Goal: Task Accomplishment & Management: Manage account settings

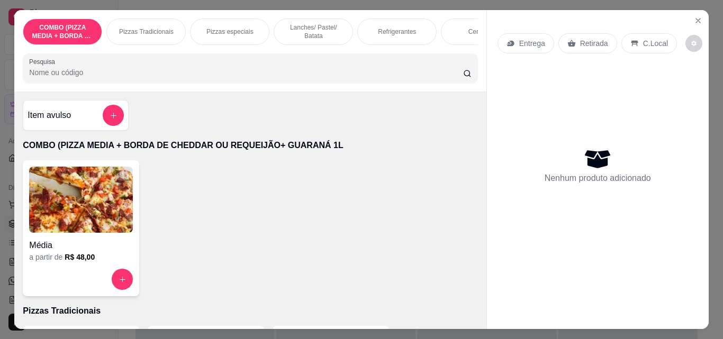
click at [147, 28] on p "Pizzas Tradicionais" at bounding box center [146, 32] width 55 height 8
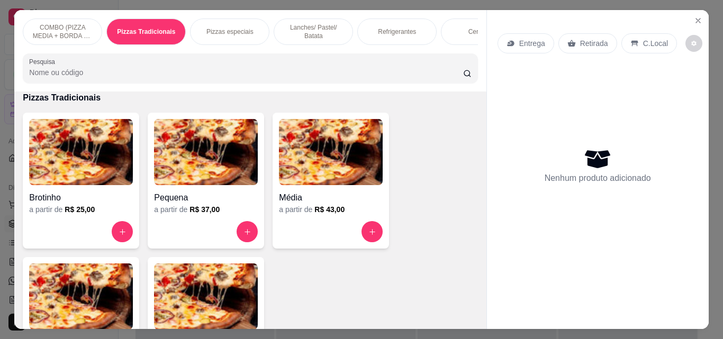
scroll to position [28, 0]
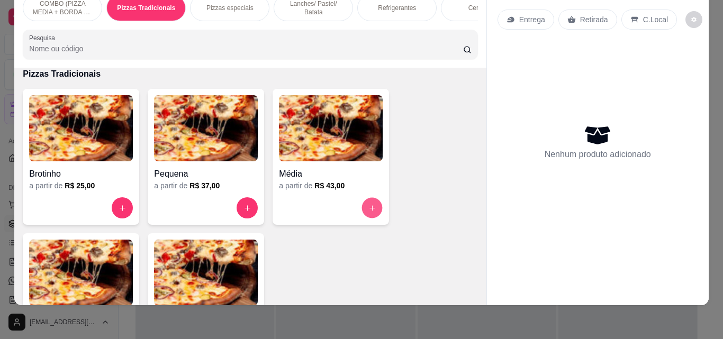
click at [369, 207] on icon "increase-product-quantity" at bounding box center [372, 208] width 8 height 8
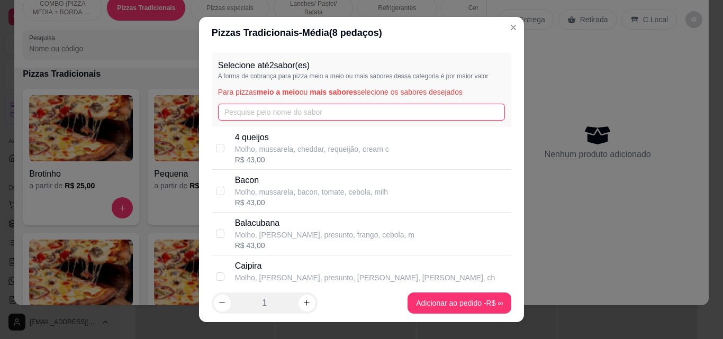
click at [332, 109] on input "text" at bounding box center [361, 112] width 287 height 17
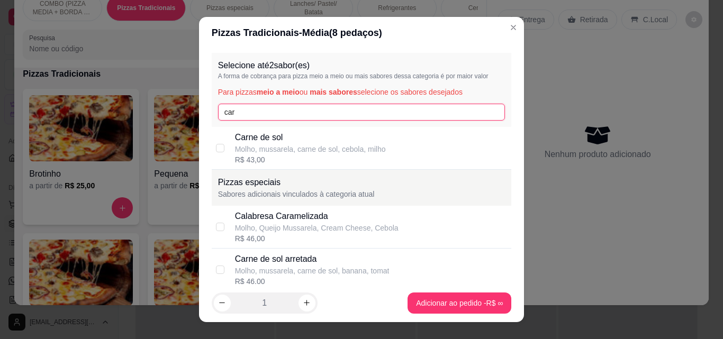
type input "car"
click at [311, 157] on div "R$ 43,00" at bounding box center [310, 160] width 151 height 11
checkbox input "true"
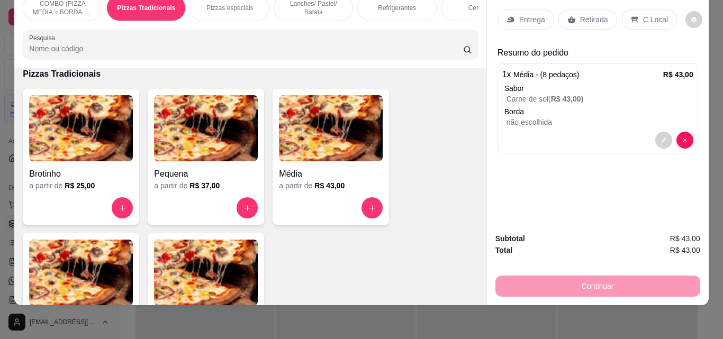
click at [389, 4] on p "Refrigerantes" at bounding box center [397, 8] width 38 height 8
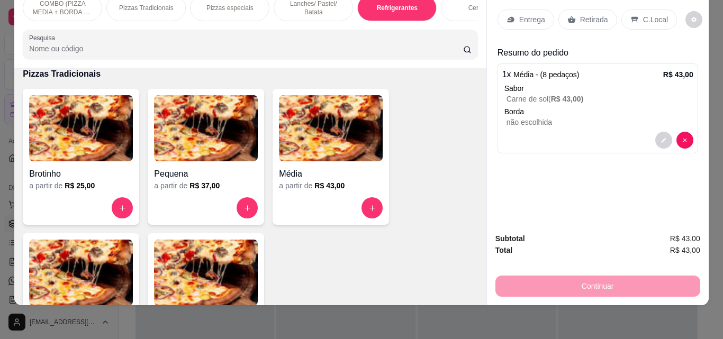
scroll to position [1634, 0]
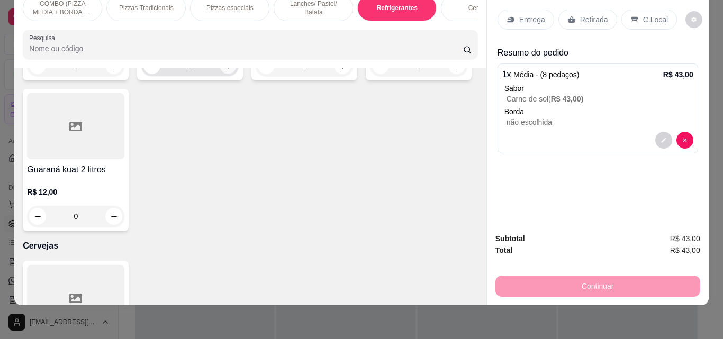
click at [225, 70] on icon "increase-product-quantity" at bounding box center [228, 66] width 8 height 8
type input "1"
click at [510, 14] on div "Entrega" at bounding box center [526, 20] width 57 height 20
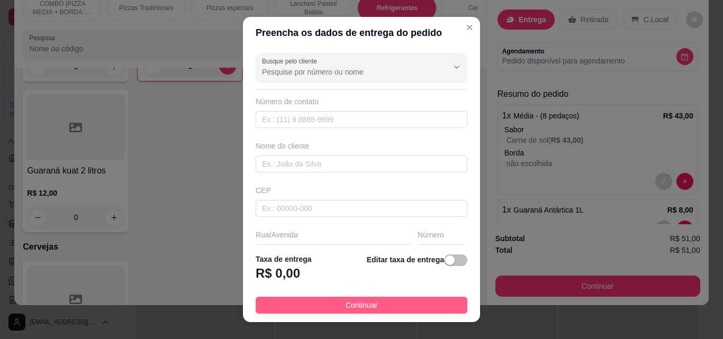
click at [394, 310] on button "Continuar" at bounding box center [362, 305] width 212 height 17
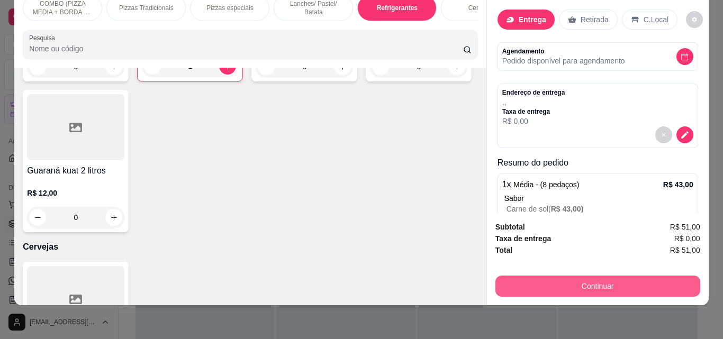
click at [572, 281] on button "Continuar" at bounding box center [597, 286] width 205 height 21
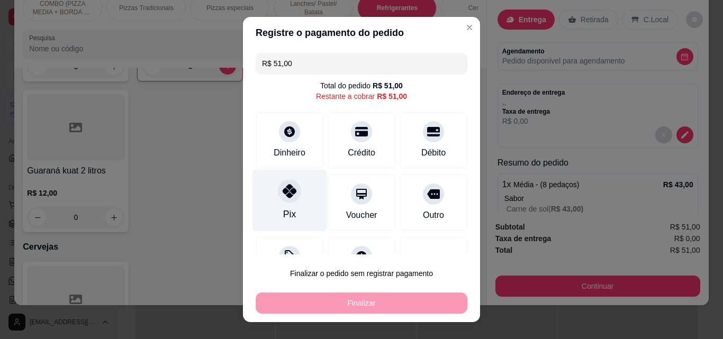
click at [278, 193] on div at bounding box center [289, 190] width 23 height 23
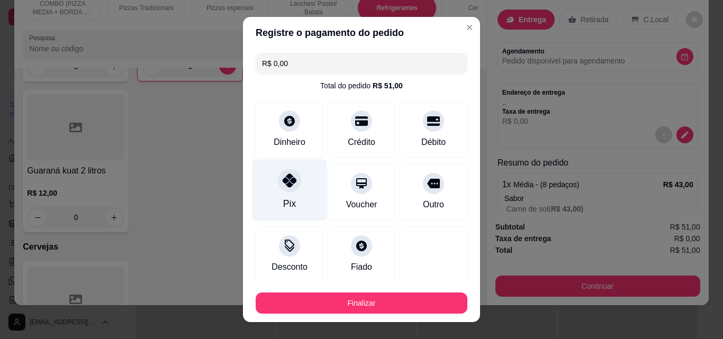
type input "R$ 0,00"
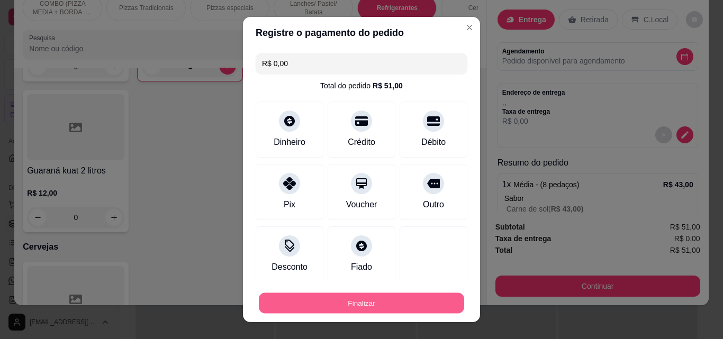
click at [363, 305] on button "Finalizar" at bounding box center [361, 303] width 205 height 21
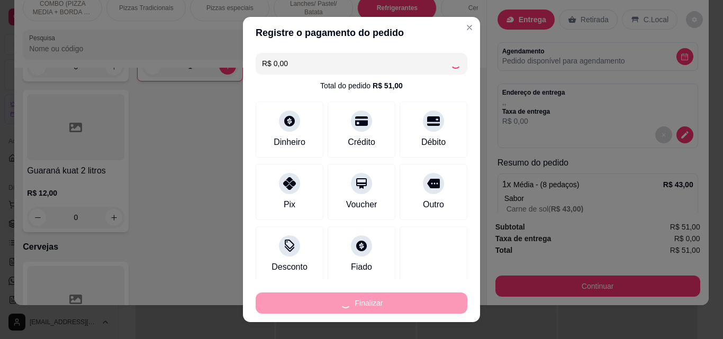
type input "0"
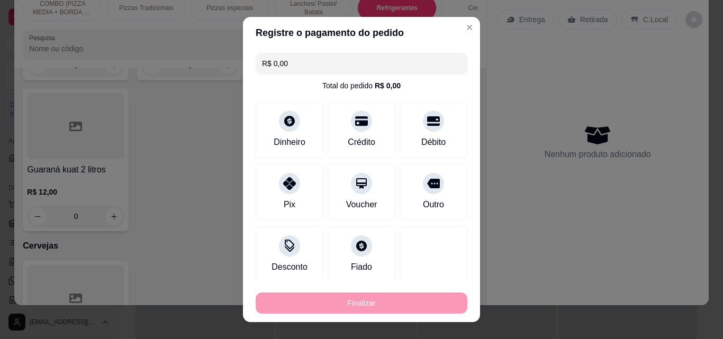
type input "-R$ 51,00"
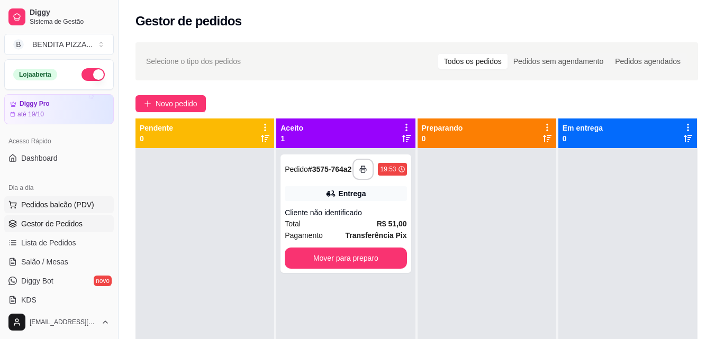
click at [51, 203] on span "Pedidos balcão (PDV)" at bounding box center [57, 205] width 73 height 11
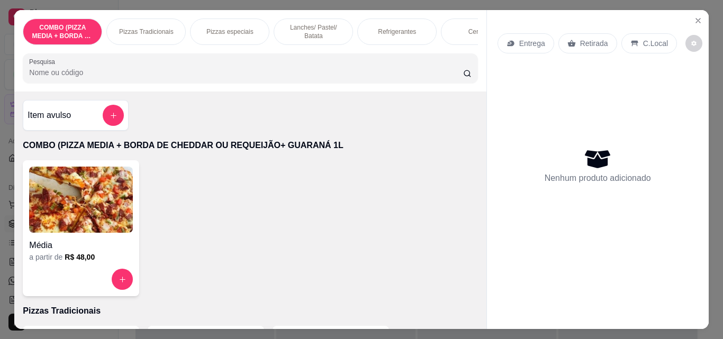
click at [137, 28] on p "Pizzas Tradicionais" at bounding box center [146, 32] width 55 height 8
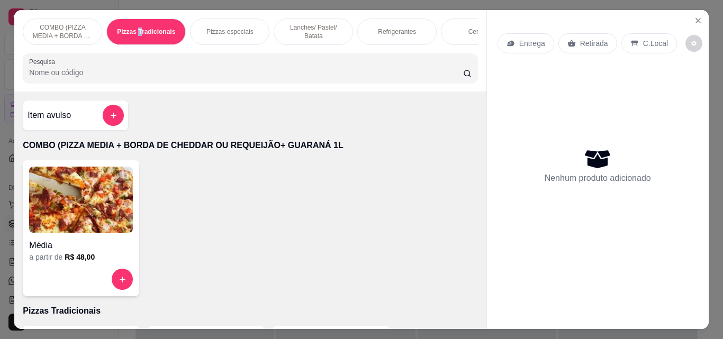
scroll to position [28, 0]
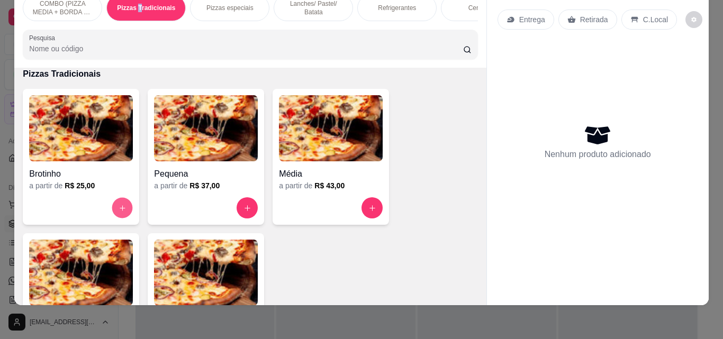
click at [112, 205] on button "increase-product-quantity" at bounding box center [122, 208] width 21 height 21
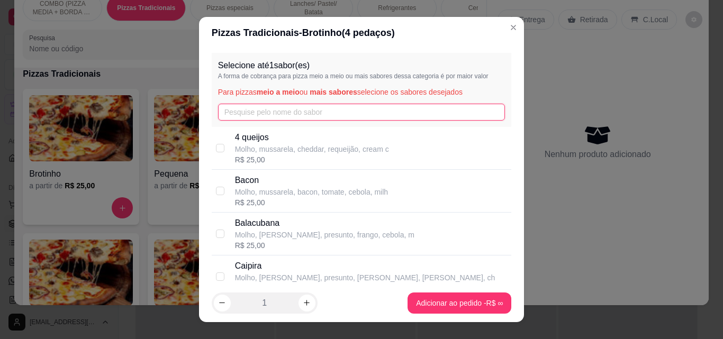
click at [253, 111] on input "text" at bounding box center [361, 112] width 287 height 17
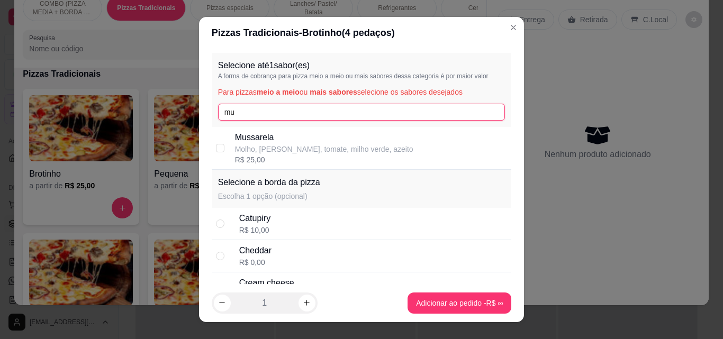
type input "mu"
click at [270, 155] on p "Molho, [PERSON_NAME], tomate, milho verde, azeito" at bounding box center [324, 149] width 178 height 11
checkbox input "true"
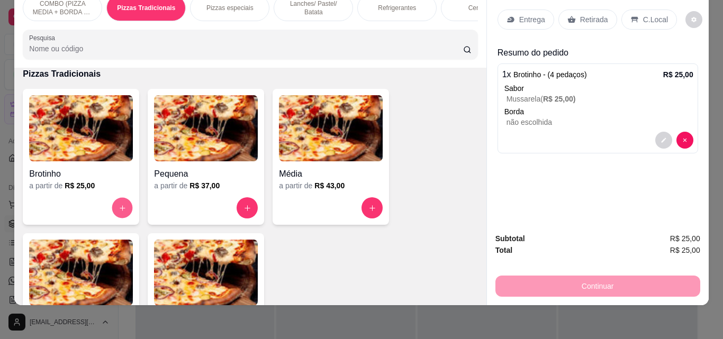
click at [119, 209] on icon "increase-product-quantity" at bounding box center [123, 208] width 8 height 8
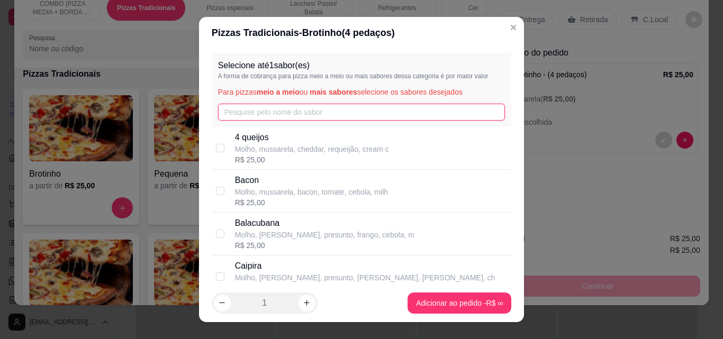
click at [240, 116] on input "text" at bounding box center [361, 112] width 287 height 17
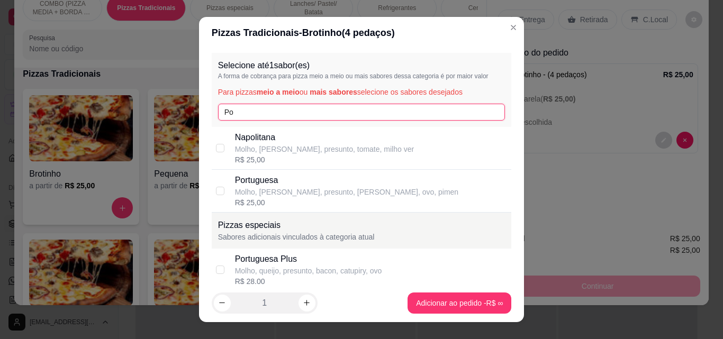
type input "Po"
drag, startPoint x: 290, startPoint y: 193, endPoint x: 322, endPoint y: 204, distance: 34.1
click at [298, 196] on p "Molho, [PERSON_NAME], presunto, [PERSON_NAME], ovo, pimen" at bounding box center [347, 192] width 224 height 11
checkbox input "true"
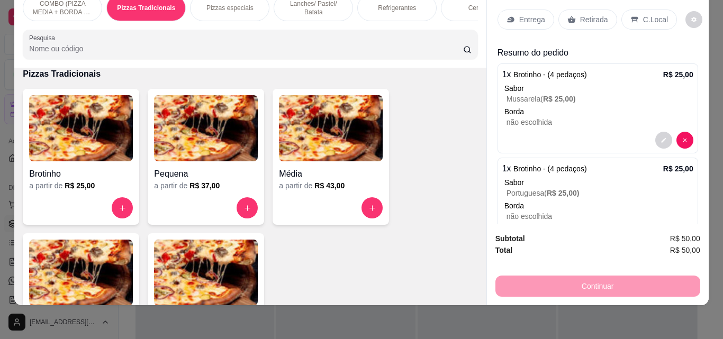
click at [378, 4] on p "Refrigerantes" at bounding box center [397, 8] width 38 height 8
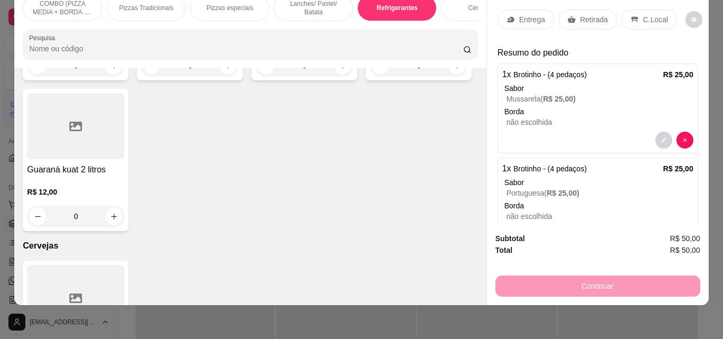
scroll to position [1835, 0]
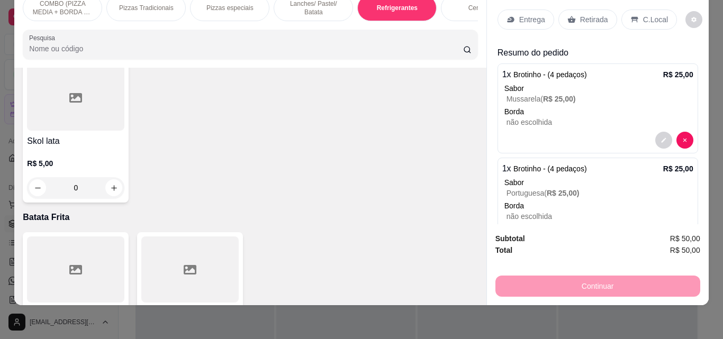
click at [118, 20] on icon "increase-product-quantity" at bounding box center [114, 16] width 8 height 8
type input "1"
click at [519, 14] on p "Entrega" at bounding box center [532, 19] width 26 height 11
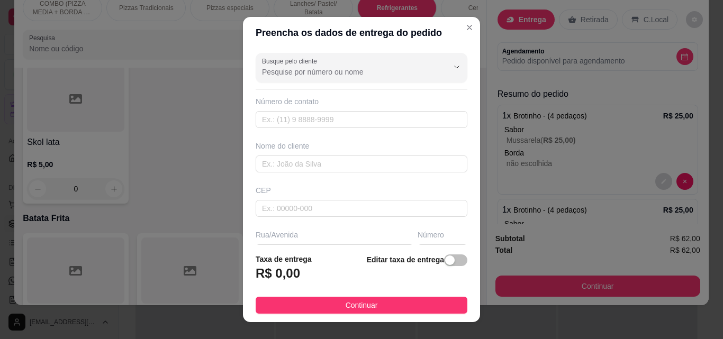
drag, startPoint x: 441, startPoint y: 300, endPoint x: 565, endPoint y: 270, distance: 126.7
click at [448, 297] on button "Continuar" at bounding box center [362, 305] width 212 height 17
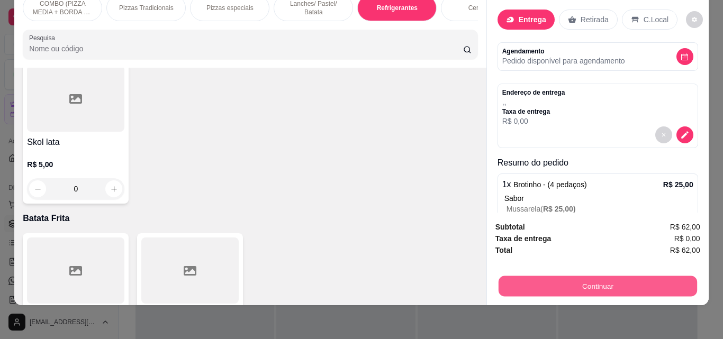
click at [565, 276] on button "Continuar" at bounding box center [597, 286] width 198 height 21
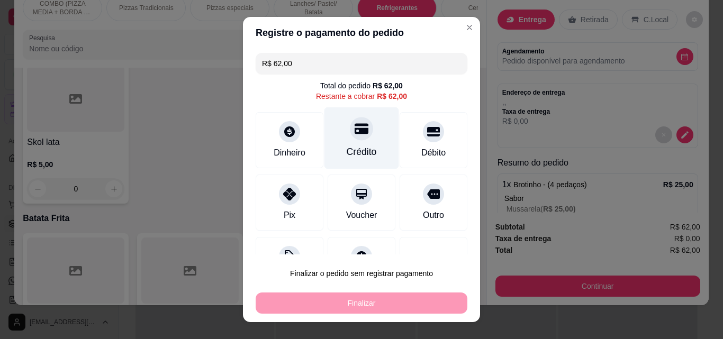
click at [351, 139] on div at bounding box center [361, 128] width 23 height 23
type input "R$ 0,00"
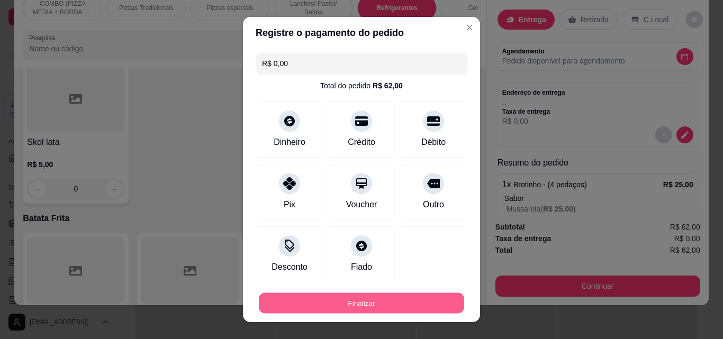
click at [426, 305] on button "Finalizar" at bounding box center [361, 303] width 205 height 21
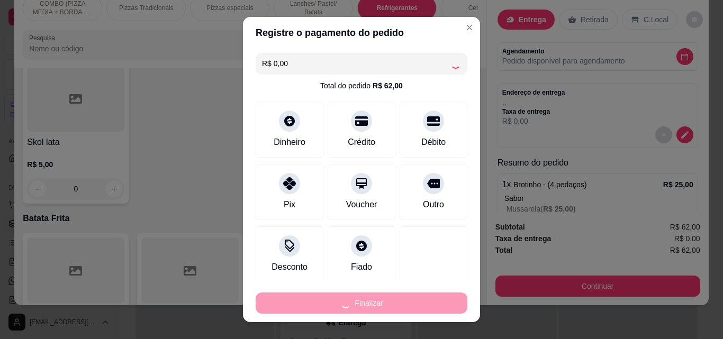
type input "0"
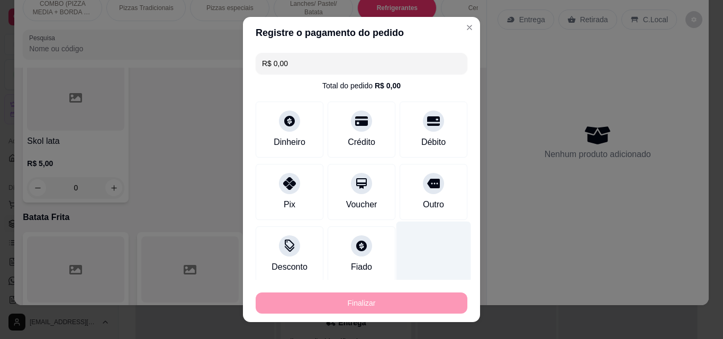
type input "-R$ 62,00"
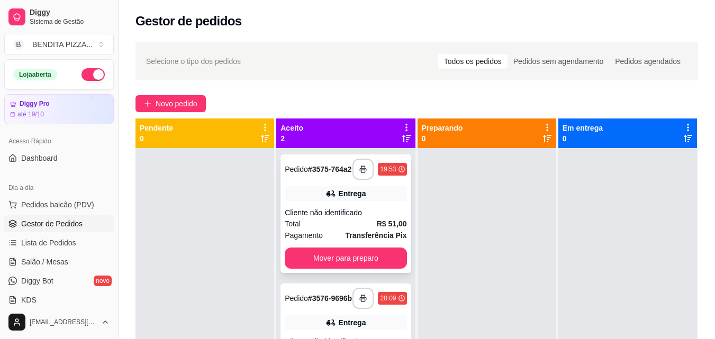
click at [364, 222] on div "Total R$ 51,00" at bounding box center [346, 224] width 122 height 12
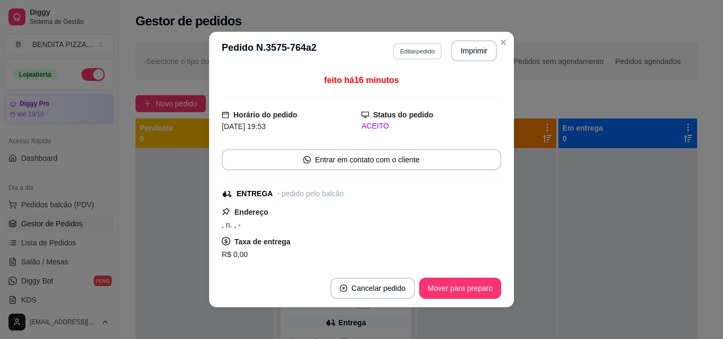
click at [396, 46] on button "Editar pedido" at bounding box center [417, 51] width 49 height 16
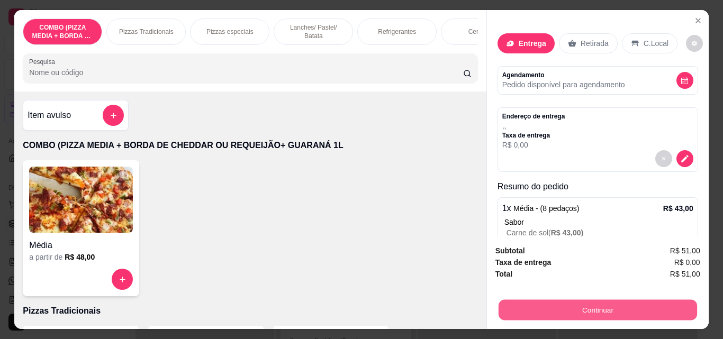
click at [626, 304] on button "Continuar" at bounding box center [597, 310] width 198 height 21
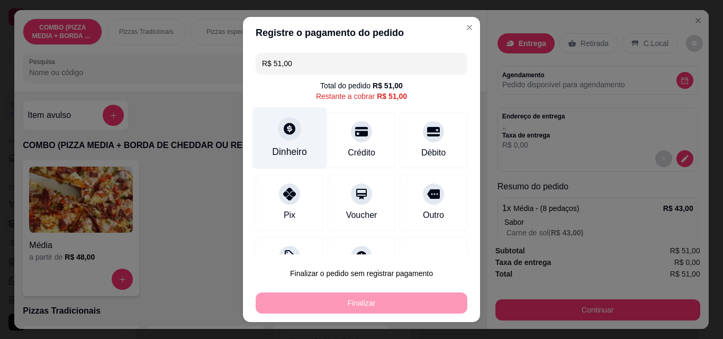
click at [284, 125] on icon at bounding box center [290, 129] width 12 height 12
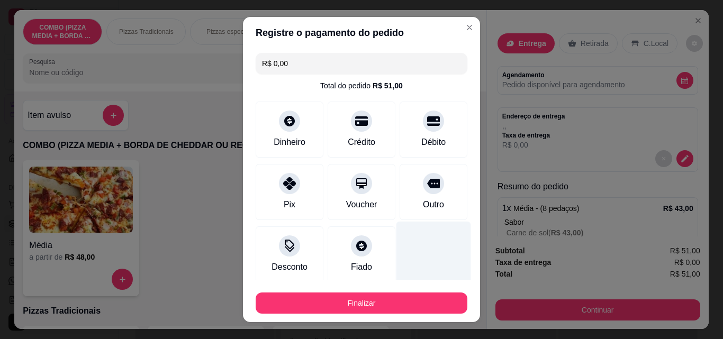
type input "R$ 0,00"
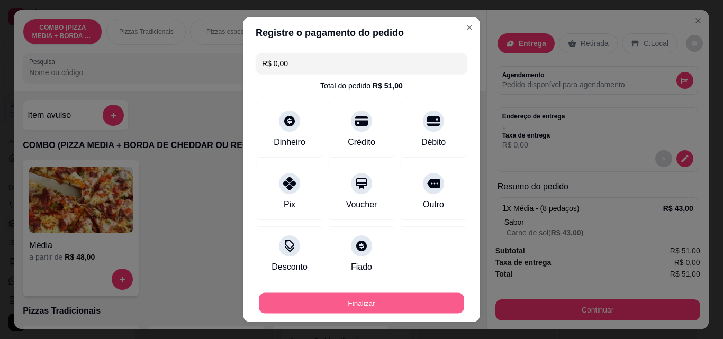
click at [426, 300] on button "Finalizar" at bounding box center [361, 303] width 205 height 21
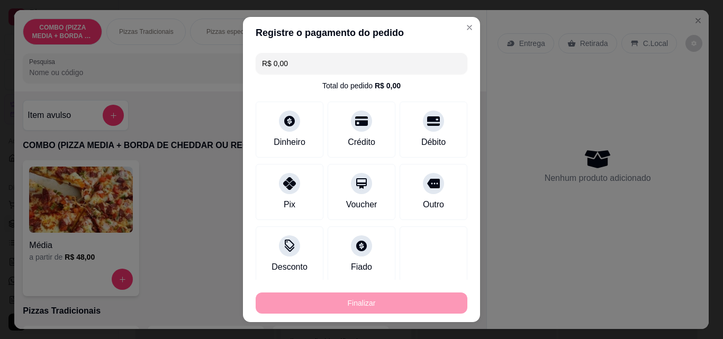
type input "0"
type input "-R$ 51,00"
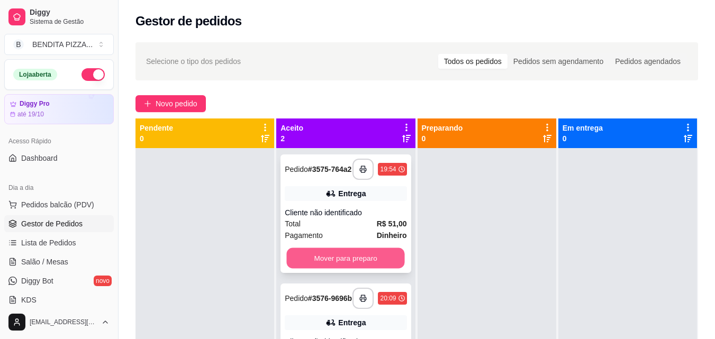
click at [365, 258] on button "Mover para preparo" at bounding box center [346, 258] width 118 height 21
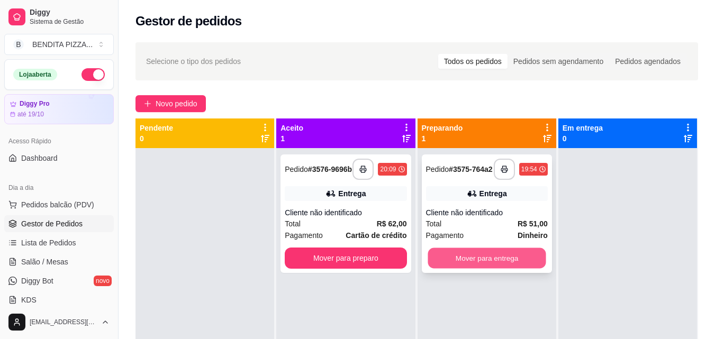
click at [457, 254] on button "Mover para entrega" at bounding box center [487, 258] width 118 height 21
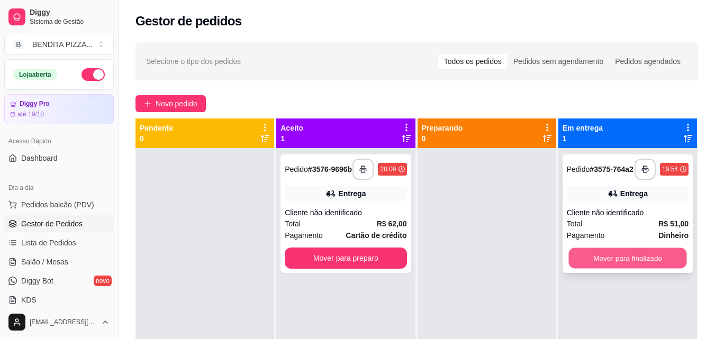
click at [626, 263] on button "Mover para finalizado" at bounding box center [627, 258] width 118 height 21
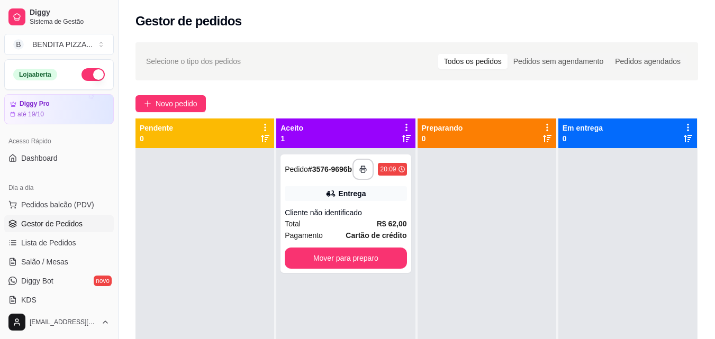
drag, startPoint x: 48, startPoint y: 52, endPoint x: 0, endPoint y: 161, distance: 119.5
click at [0, 161] on div "Diggy Sistema de Gestão B BENDITA PIZZA ... Loja aberta Diggy Pro até 19/10 Ace…" at bounding box center [59, 169] width 118 height 339
click at [46, 265] on span "Salão / Mesas" at bounding box center [44, 262] width 47 height 11
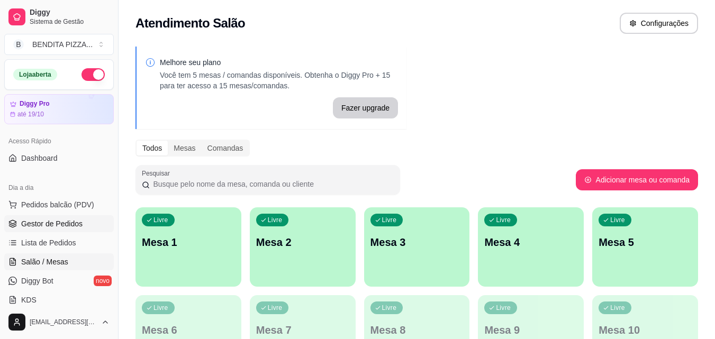
click at [84, 223] on link "Gestor de Pedidos" at bounding box center [59, 223] width 110 height 17
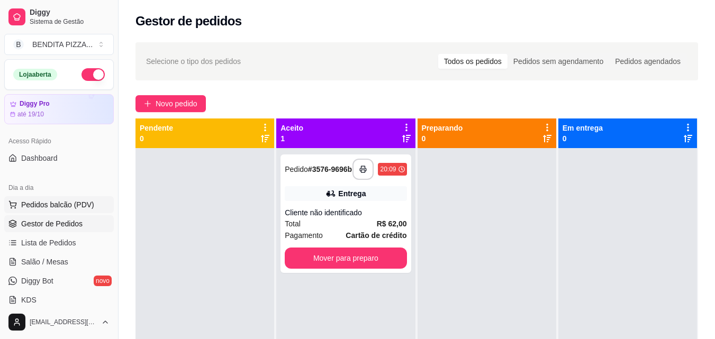
click at [69, 207] on span "Pedidos balcão (PDV)" at bounding box center [57, 205] width 73 height 11
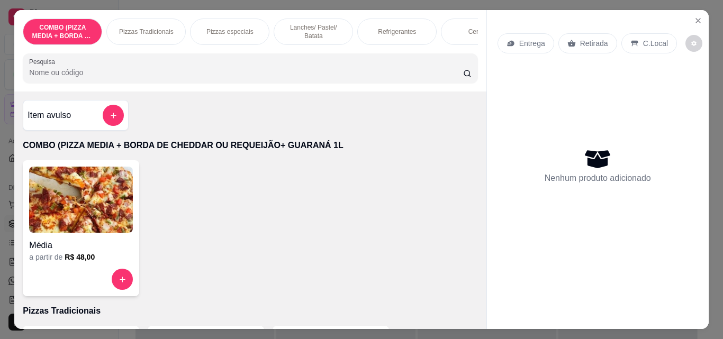
click at [142, 28] on p "Pizzas Tradicionais" at bounding box center [146, 32] width 55 height 8
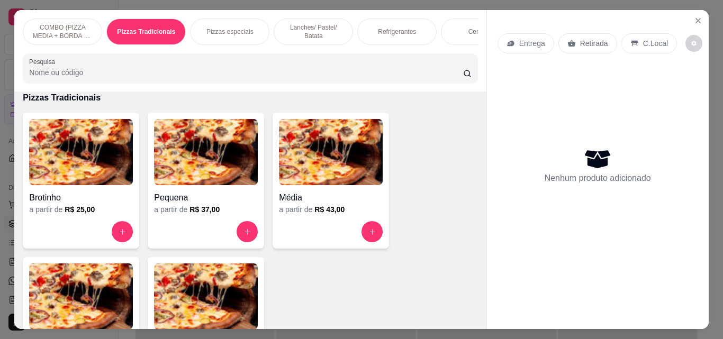
scroll to position [28, 0]
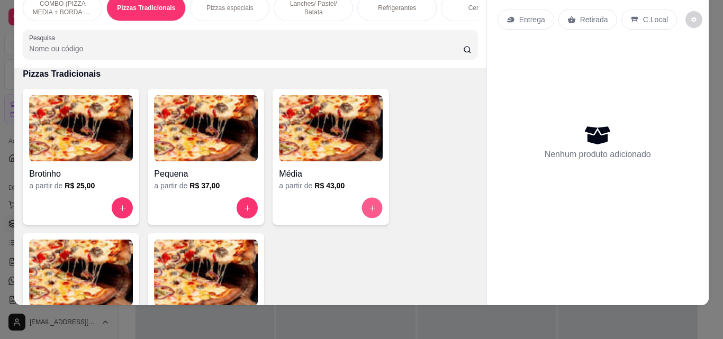
click at [375, 211] on button "increase-product-quantity" at bounding box center [372, 208] width 21 height 21
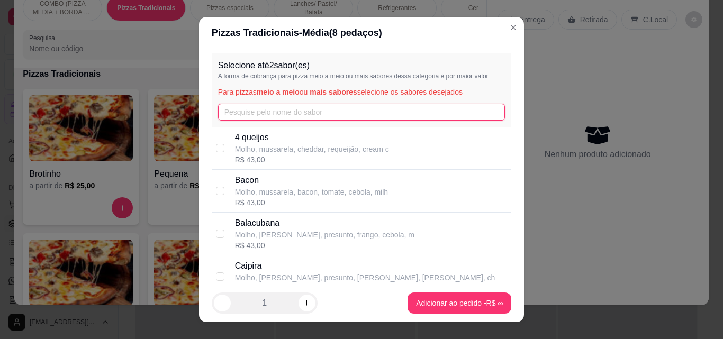
click at [340, 111] on input "text" at bounding box center [361, 112] width 287 height 17
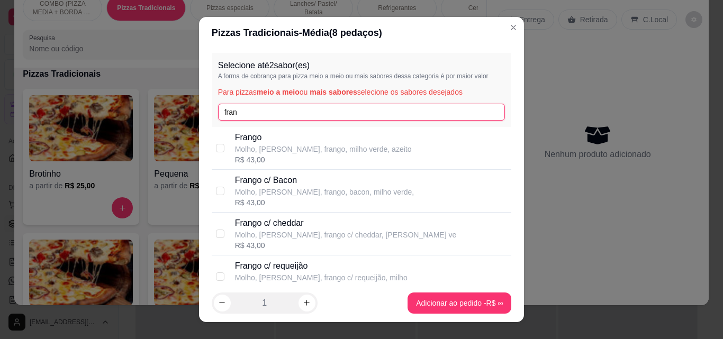
type input "fran"
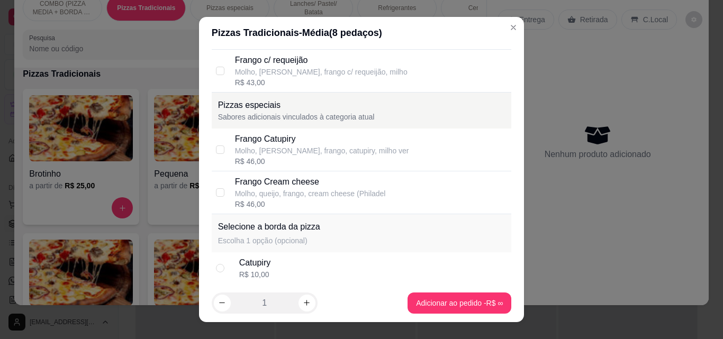
click at [389, 153] on div "Frango Catupiry Molho, [PERSON_NAME], frango, catupiry, milho ver R$ 46,00" at bounding box center [371, 150] width 273 height 34
checkbox input "true"
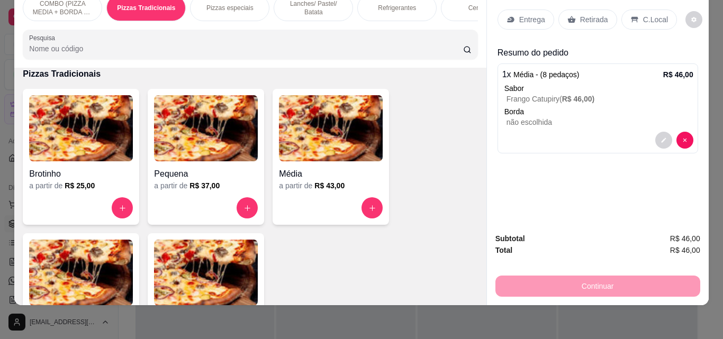
click at [407, 6] on div "Refrigerantes" at bounding box center [396, 8] width 79 height 26
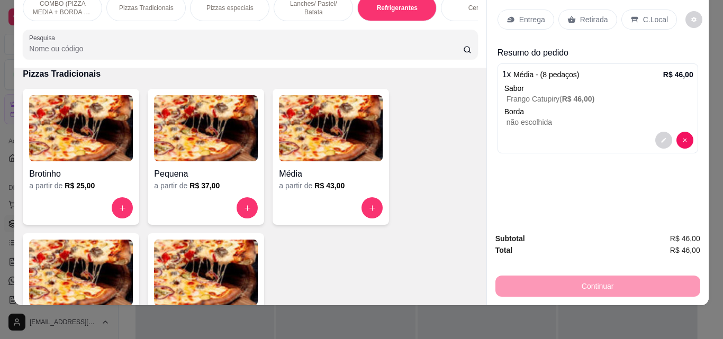
scroll to position [1634, 0]
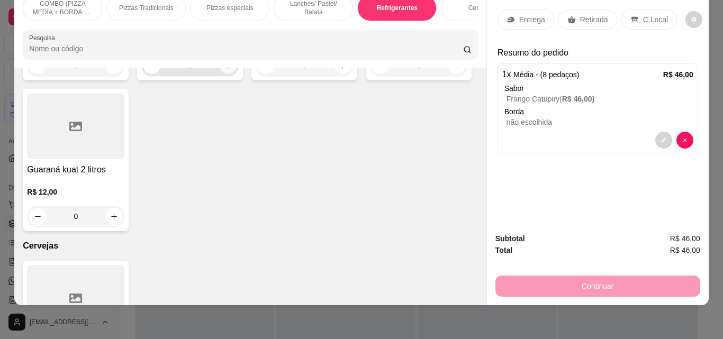
click at [225, 70] on icon "increase-product-quantity" at bounding box center [228, 66] width 8 height 8
type input "1"
click at [538, 14] on p "Entrega" at bounding box center [532, 19] width 26 height 11
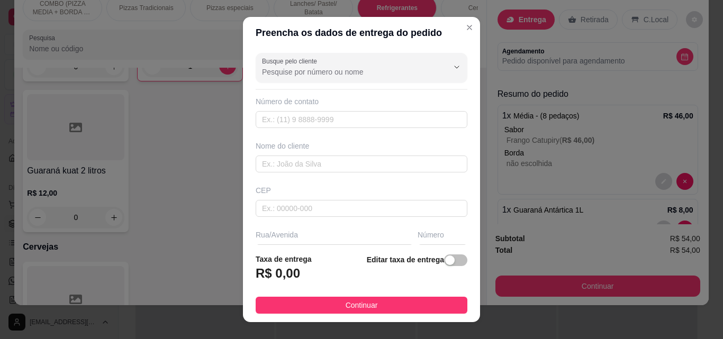
drag, startPoint x: 308, startPoint y: 302, endPoint x: 722, endPoint y: 337, distance: 415.9
click at [308, 302] on button "Continuar" at bounding box center [362, 305] width 212 height 17
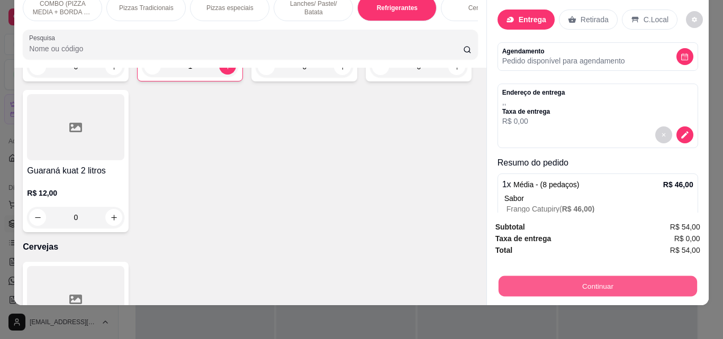
click at [607, 277] on button "Continuar" at bounding box center [597, 286] width 198 height 21
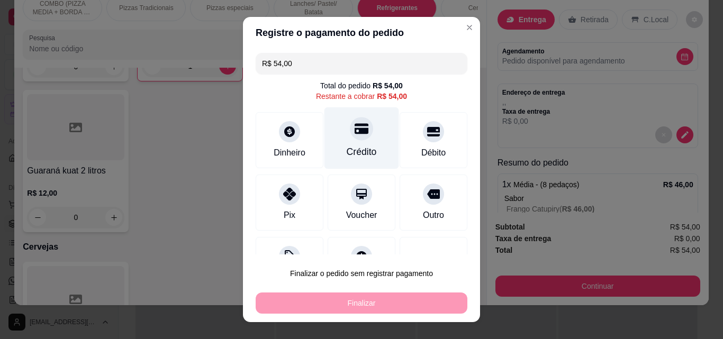
click at [351, 137] on div at bounding box center [361, 128] width 23 height 23
type input "R$ 0,00"
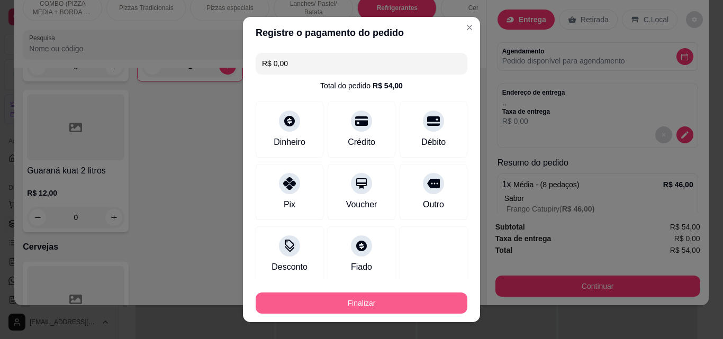
click at [396, 296] on button "Finalizar" at bounding box center [362, 303] width 212 height 21
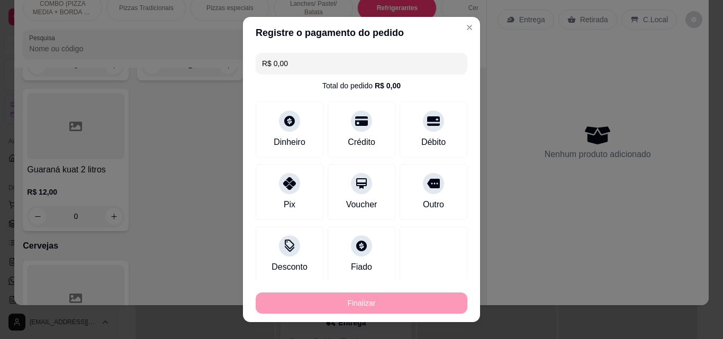
type input "0"
type input "-R$ 54,00"
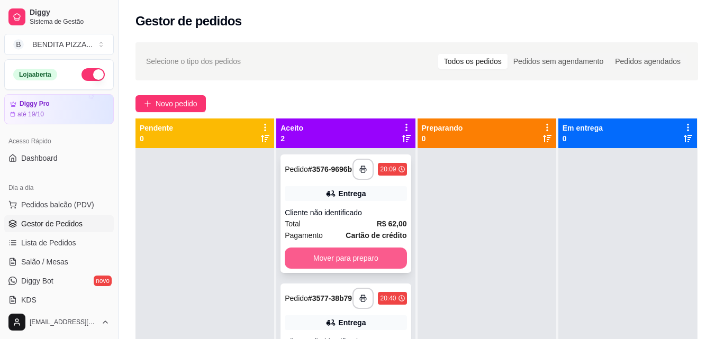
click at [386, 263] on button "Mover para preparo" at bounding box center [346, 258] width 122 height 21
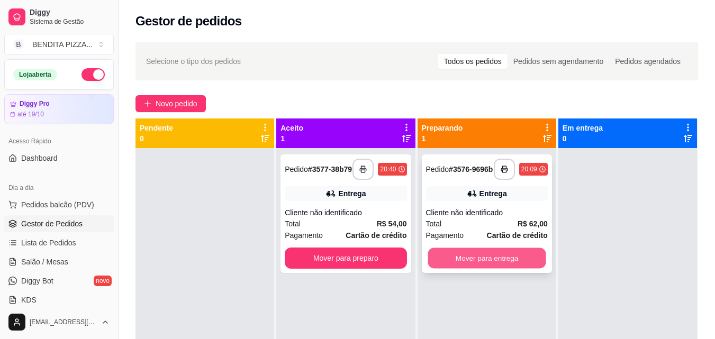
click at [487, 269] on button "Mover para entrega" at bounding box center [487, 258] width 118 height 21
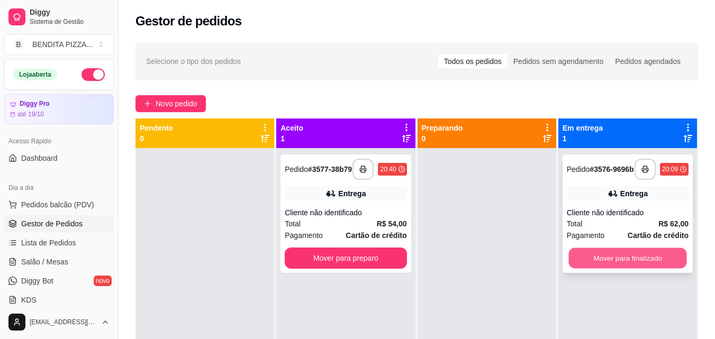
click at [583, 252] on button "Mover para finalizado" at bounding box center [627, 258] width 118 height 21
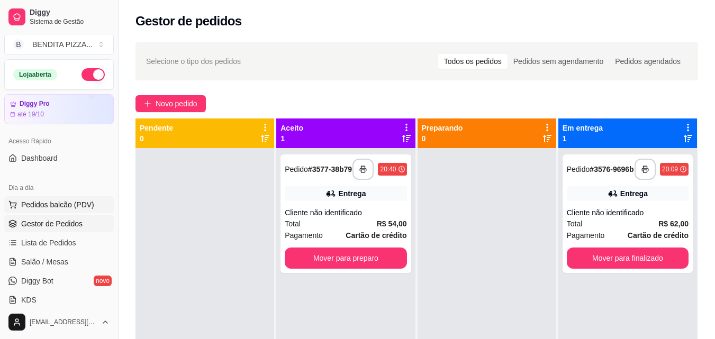
click at [87, 206] on span "Pedidos balcão (PDV)" at bounding box center [57, 205] width 73 height 11
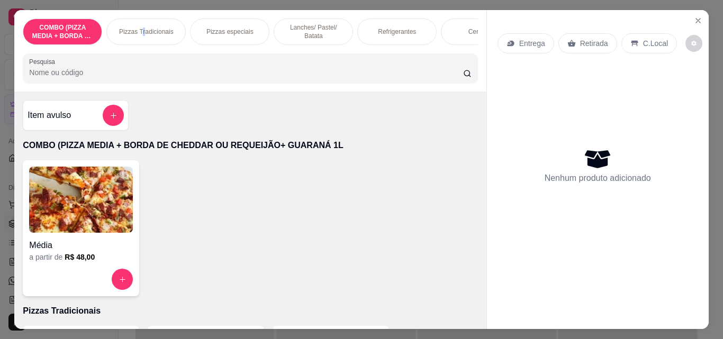
click at [139, 30] on p "Pizzas Tradicionais" at bounding box center [146, 32] width 55 height 8
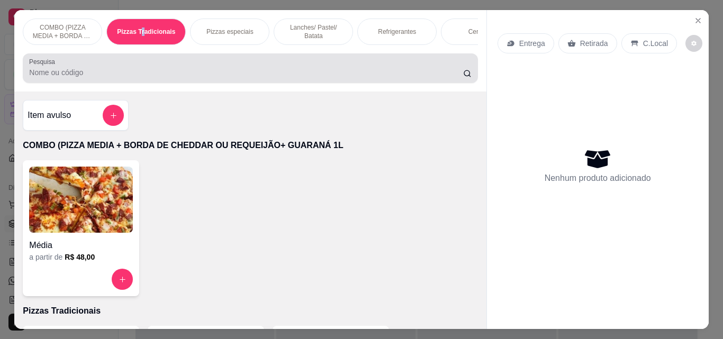
scroll to position [28, 0]
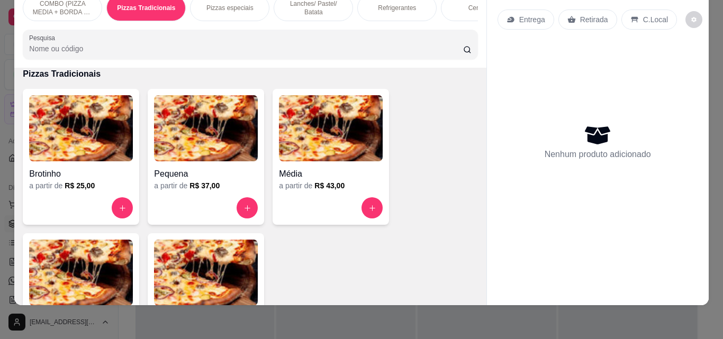
click at [298, 6] on p "Lanches/ Pastel/ Batata" at bounding box center [313, 7] width 61 height 17
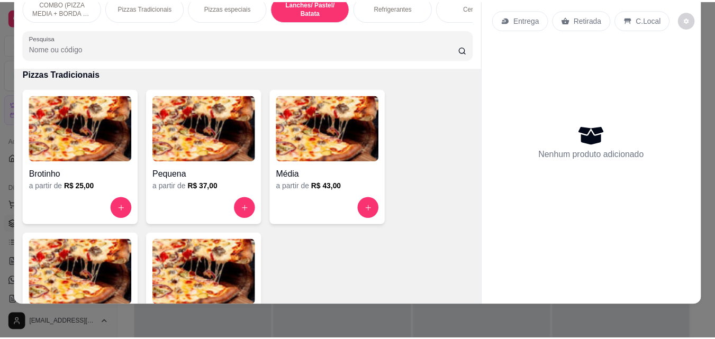
scroll to position [834, 0]
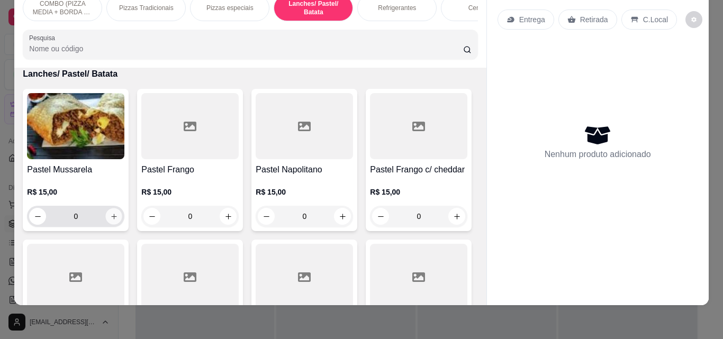
click at [110, 219] on icon "increase-product-quantity" at bounding box center [114, 217] width 8 height 8
type input "1"
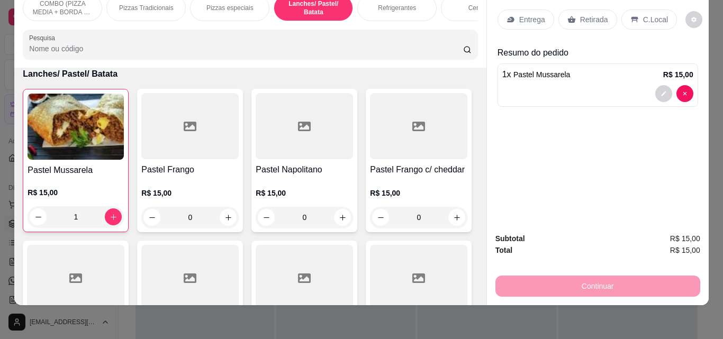
click at [568, 15] on icon at bounding box center [571, 19] width 8 height 8
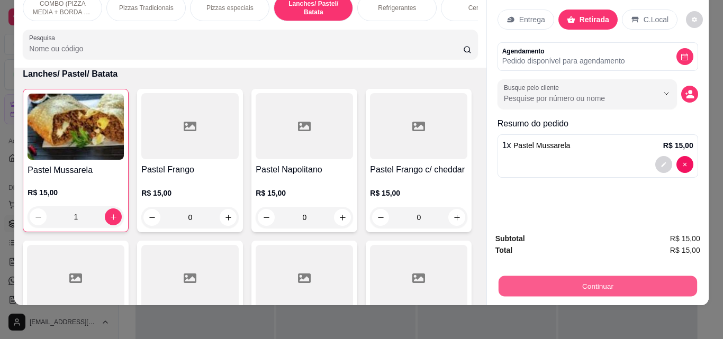
click at [512, 276] on button "Continuar" at bounding box center [597, 286] width 198 height 21
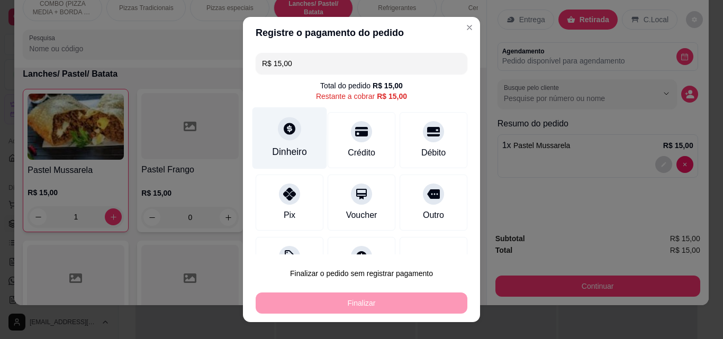
click at [296, 142] on div "Dinheiro" at bounding box center [289, 138] width 75 height 62
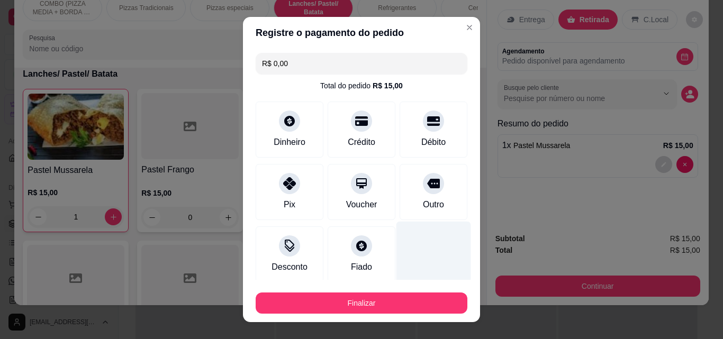
type input "R$ 0,00"
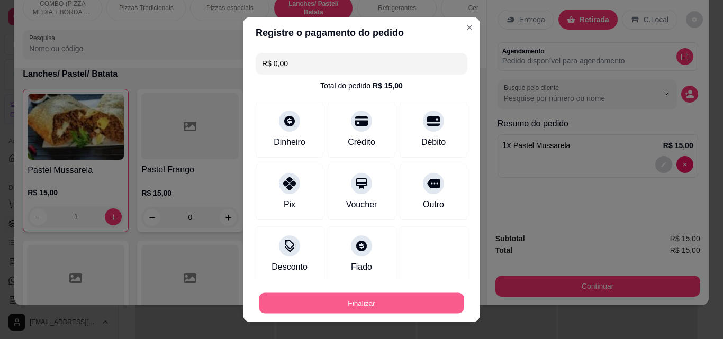
click at [412, 295] on button "Finalizar" at bounding box center [361, 303] width 205 height 21
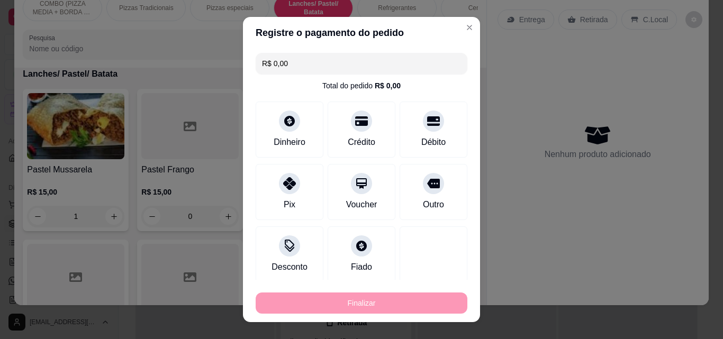
type input "0"
type input "-R$ 15,00"
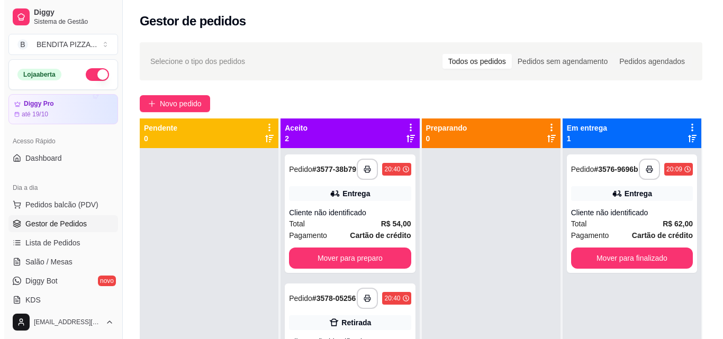
scroll to position [161, 0]
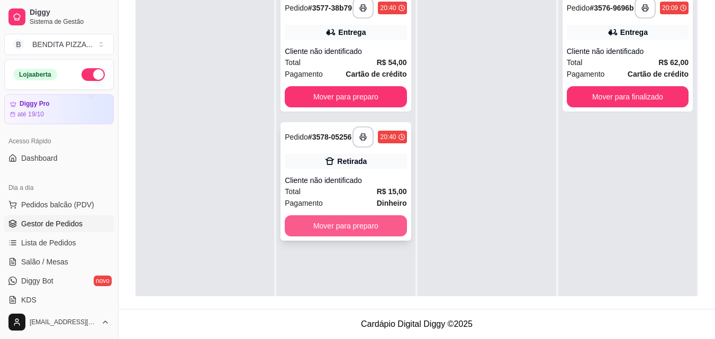
click at [380, 231] on button "Mover para preparo" at bounding box center [346, 225] width 122 height 21
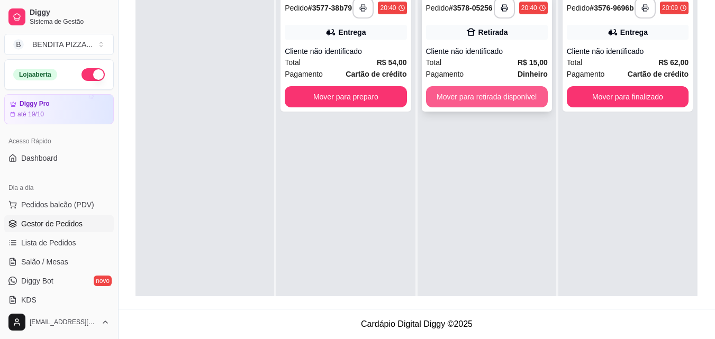
click at [517, 107] on button "Mover para retirada disponível" at bounding box center [487, 96] width 122 height 21
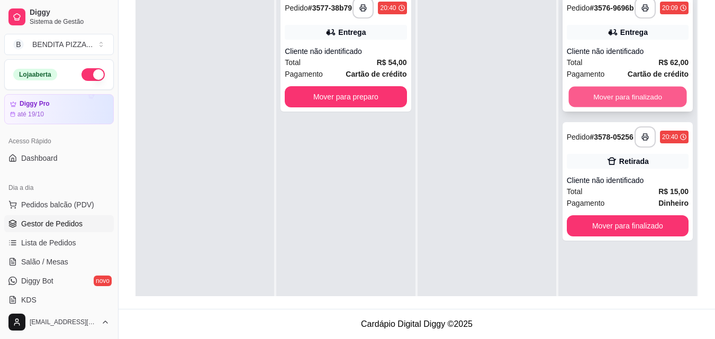
click at [604, 100] on button "Mover para finalizado" at bounding box center [627, 97] width 118 height 21
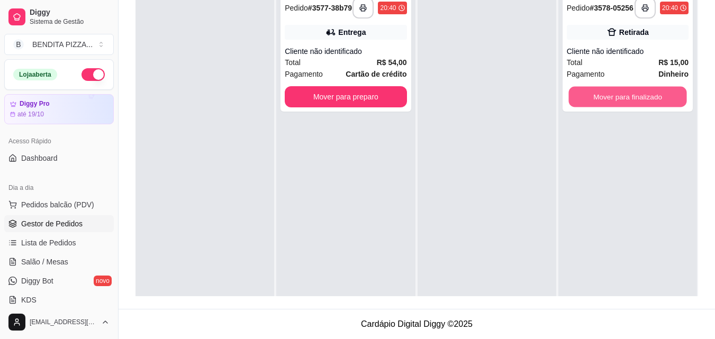
click at [606, 102] on button "Mover para finalizado" at bounding box center [627, 97] width 118 height 21
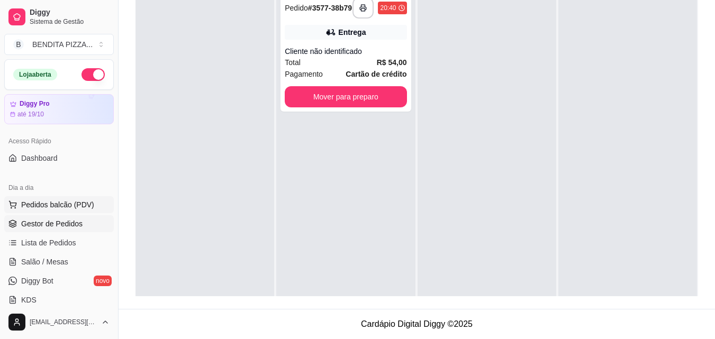
click at [84, 205] on span "Pedidos balcão (PDV)" at bounding box center [57, 205] width 73 height 11
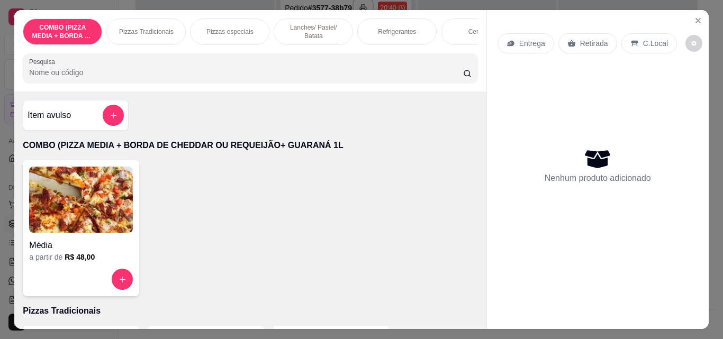
click at [143, 33] on div "Pizzas Tradicionais" at bounding box center [145, 32] width 79 height 26
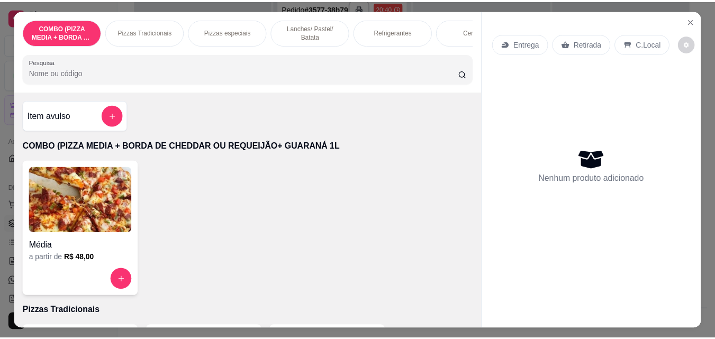
scroll to position [28, 0]
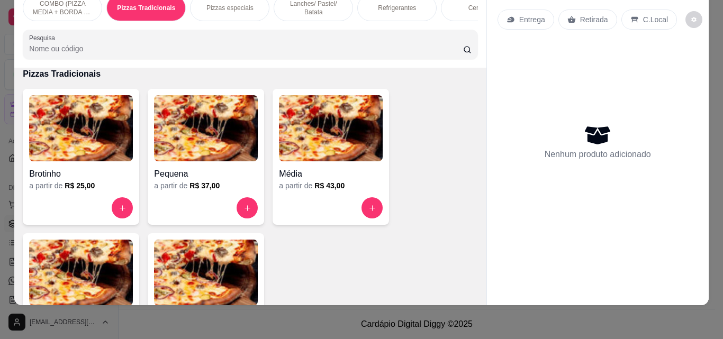
click at [120, 269] on img at bounding box center [81, 273] width 104 height 66
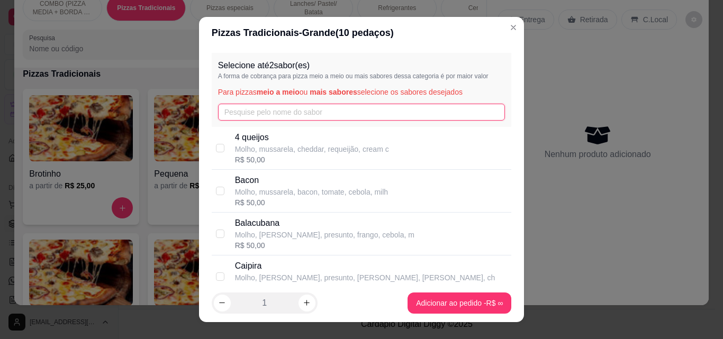
click at [248, 112] on input "text" at bounding box center [361, 112] width 287 height 17
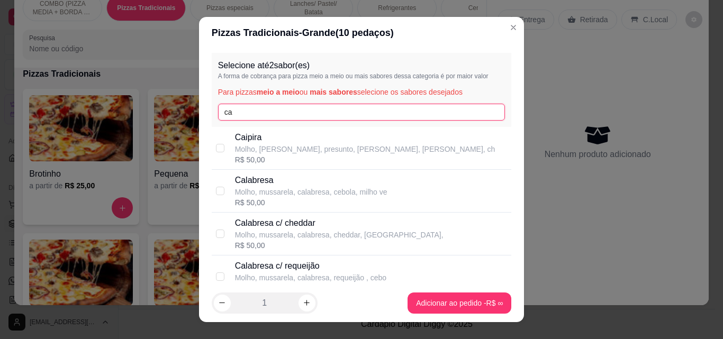
type input "ca"
click at [277, 180] on p "Calabresa" at bounding box center [311, 180] width 152 height 13
checkbox input "true"
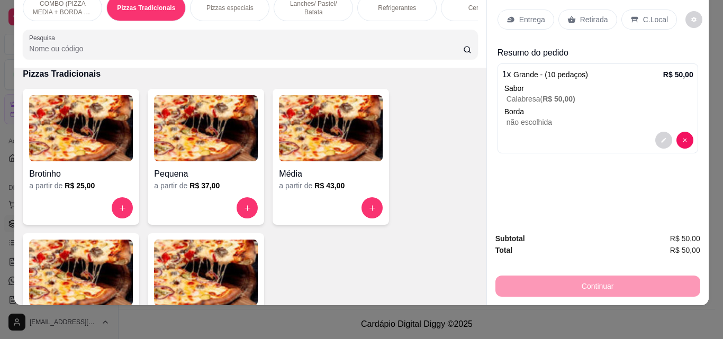
click at [534, 17] on p "Entrega" at bounding box center [532, 19] width 26 height 11
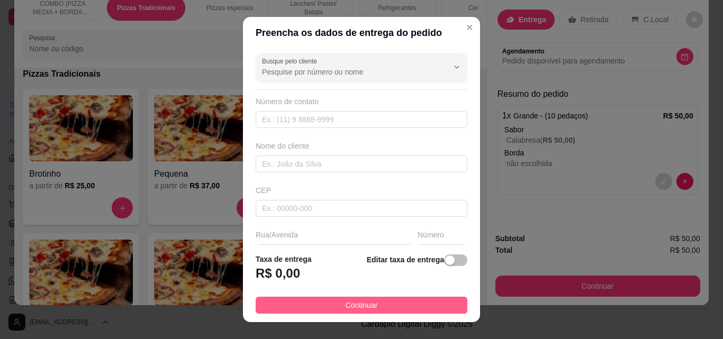
click at [402, 308] on button "Continuar" at bounding box center [362, 305] width 212 height 17
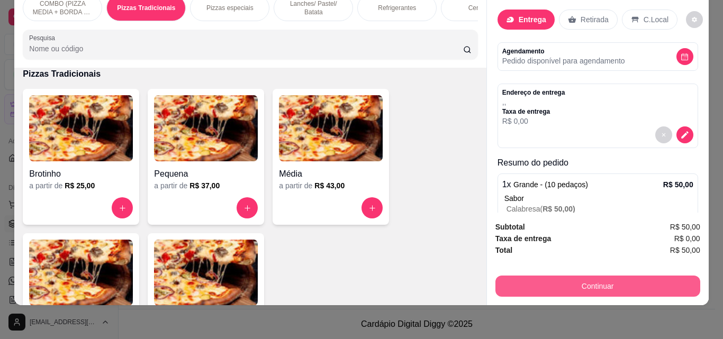
click at [513, 278] on button "Continuar" at bounding box center [597, 286] width 205 height 21
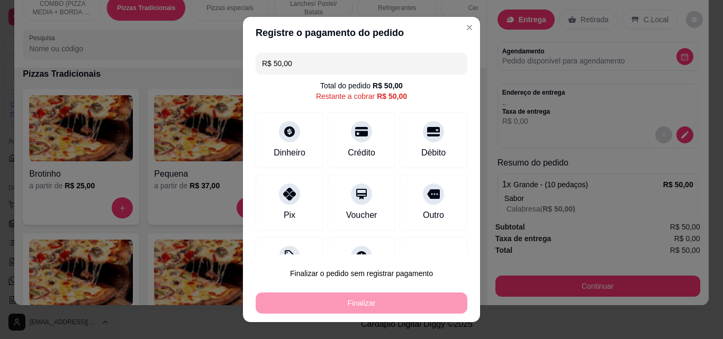
click at [327, 63] on input "R$ 50,00" at bounding box center [361, 63] width 199 height 21
click at [283, 221] on div "Pix" at bounding box center [289, 214] width 13 height 14
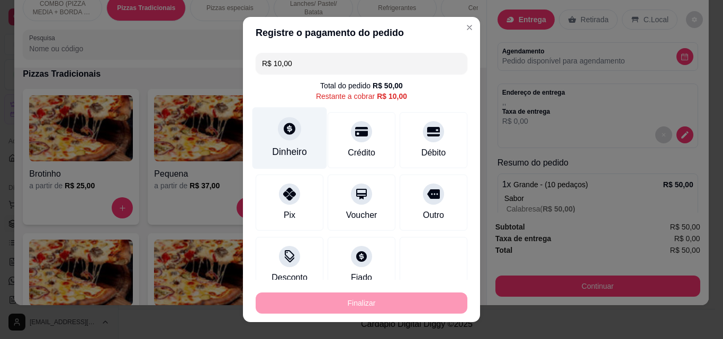
click at [283, 150] on div "Dinheiro" at bounding box center [289, 152] width 35 height 14
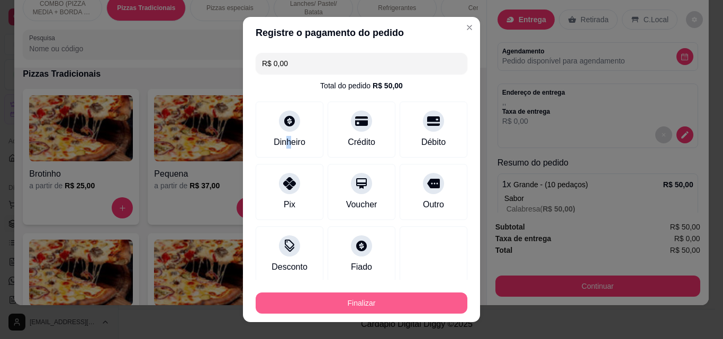
click at [337, 302] on button "Finalizar" at bounding box center [362, 303] width 212 height 21
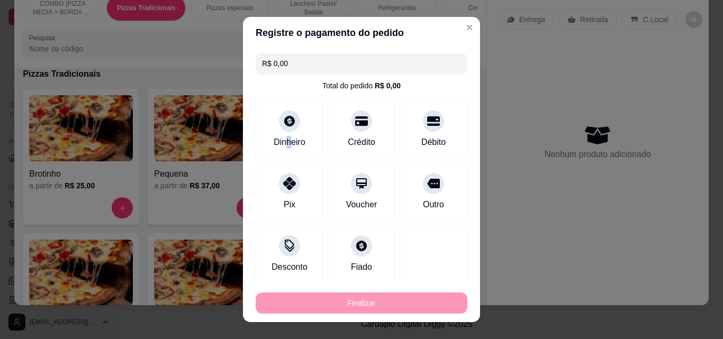
type input "-R$ 50,00"
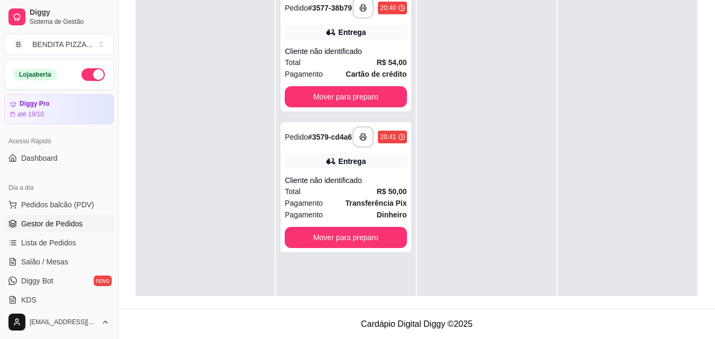
click at [66, 253] on ul "Pedidos balcão (PDV) Gestor de Pedidos Lista de Pedidos Salão / Mesas Diggy Bot…" at bounding box center [59, 252] width 110 height 112
click at [66, 260] on span "Salão / Mesas" at bounding box center [44, 262] width 47 height 11
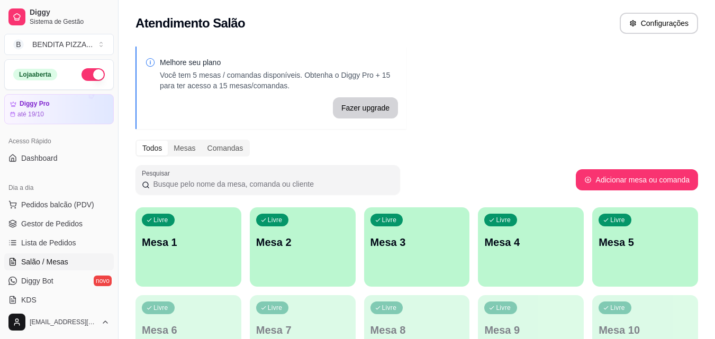
click at [203, 225] on div "Livre Mesa 1" at bounding box center [189, 240] width 106 height 67
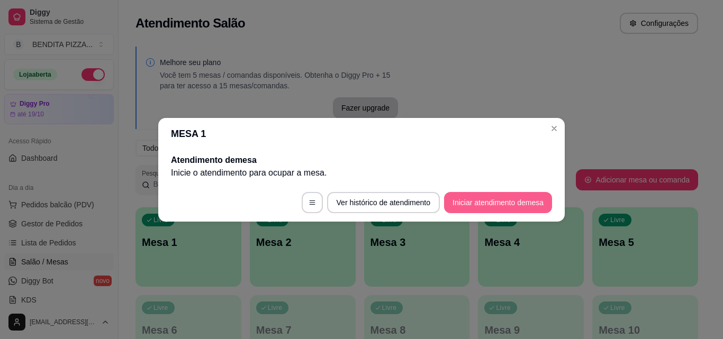
click at [525, 201] on button "Iniciar atendimento de mesa" at bounding box center [498, 202] width 108 height 21
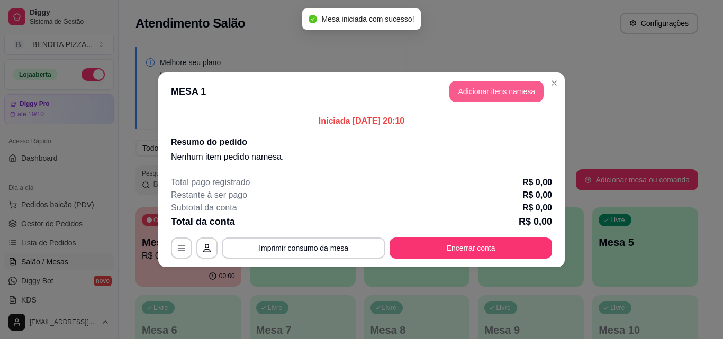
click at [495, 85] on button "Adicionar itens na mesa" at bounding box center [496, 91] width 94 height 21
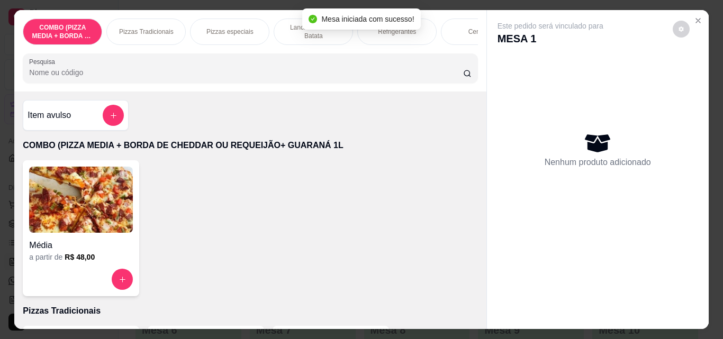
click at [140, 34] on div "Pizzas Tradicionais" at bounding box center [145, 32] width 79 height 26
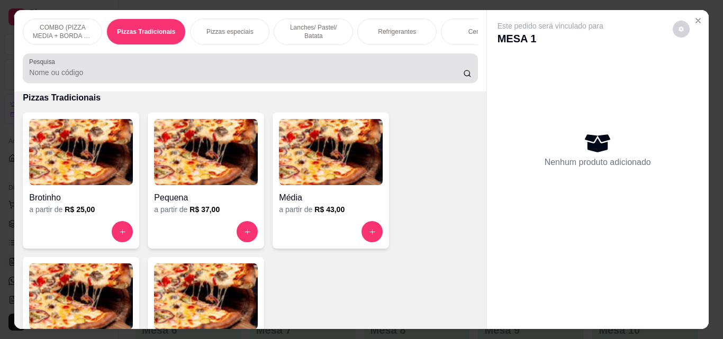
scroll to position [28, 0]
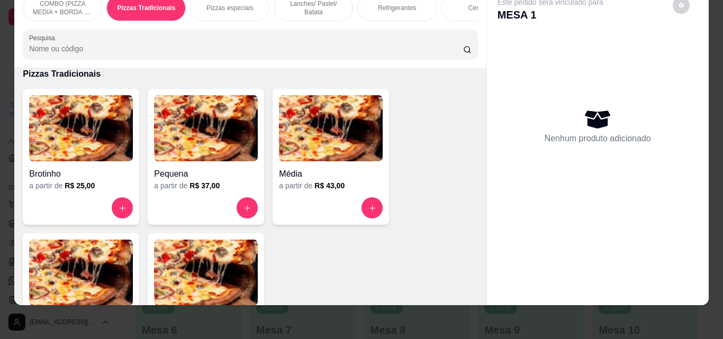
click at [100, 274] on img at bounding box center [81, 273] width 104 height 66
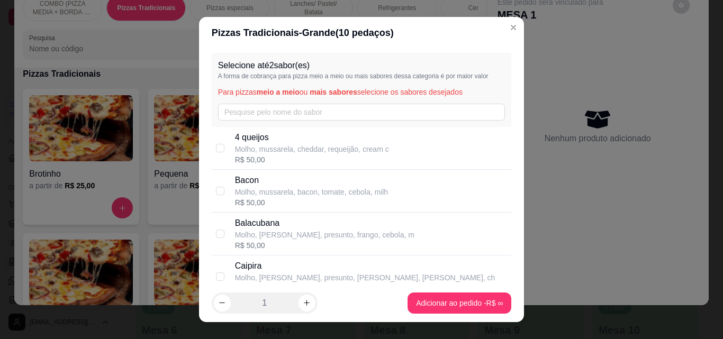
click at [300, 121] on div "Selecione até 2 sabor(es) A forma de cobrança para pizza meio a meio ou mais sa…" at bounding box center [362, 90] width 300 height 74
click at [299, 114] on input "text" at bounding box center [361, 112] width 287 height 17
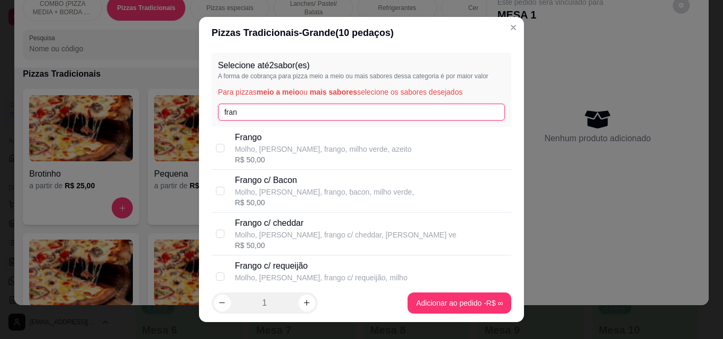
type input "fran"
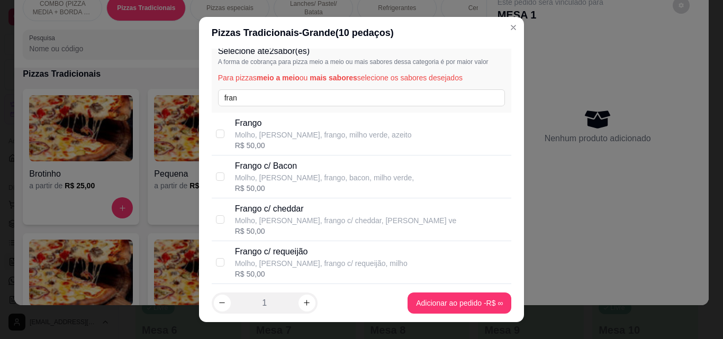
scroll to position [220, 0]
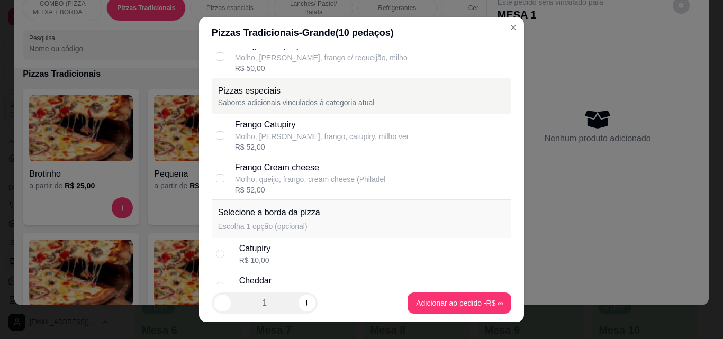
click at [395, 143] on div "Frango Catupiry Molho, [PERSON_NAME], frango, catupiry, milho ver R$ 52,00" at bounding box center [371, 136] width 273 height 34
checkbox input "true"
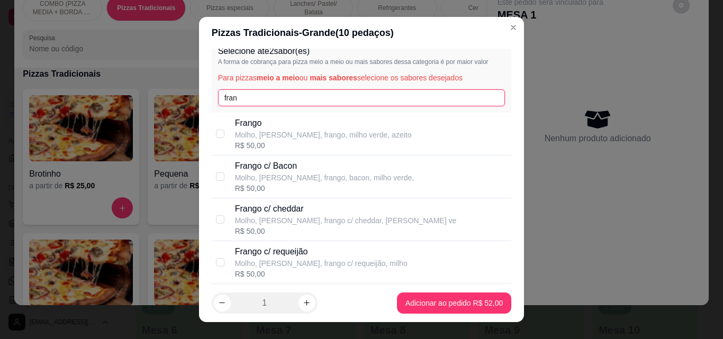
click at [463, 104] on input "fran" at bounding box center [361, 97] width 287 height 17
type input "f"
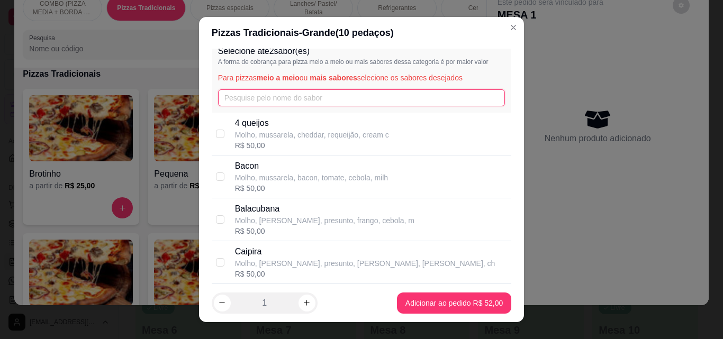
type input "5"
click at [414, 127] on div "4 queijos Molho, mussarela, cheddar, requeijão, cream c R$ 50,00" at bounding box center [371, 134] width 273 height 34
checkbox input "true"
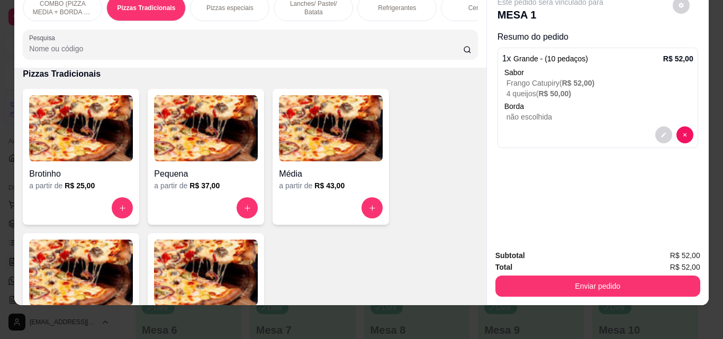
click at [373, 4] on div "Refrigerantes" at bounding box center [396, 8] width 79 height 26
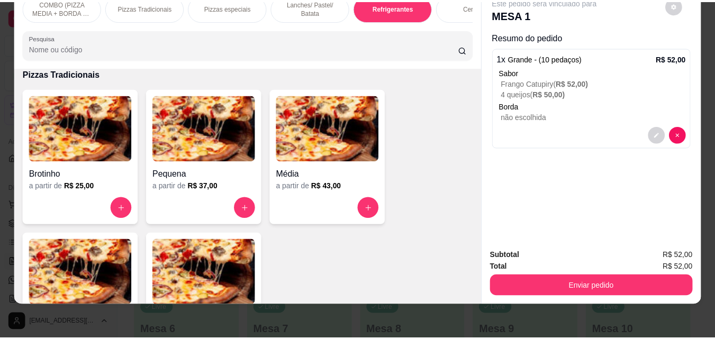
scroll to position [1634, 0]
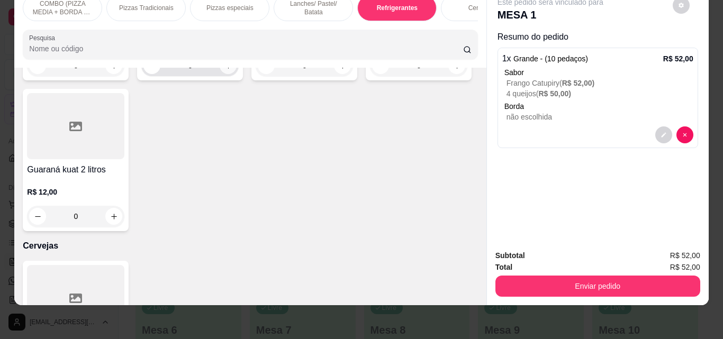
click at [229, 74] on button "increase-product-quantity" at bounding box center [228, 65] width 17 height 17
type input "1"
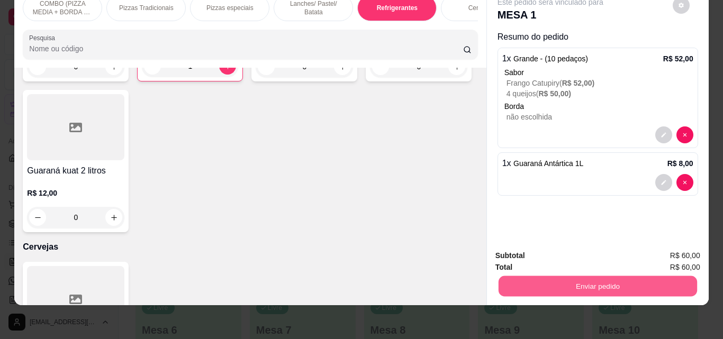
click at [554, 276] on button "Enviar pedido" at bounding box center [597, 286] width 198 height 21
click at [655, 252] on button "Enviar pedido" at bounding box center [673, 252] width 58 height 20
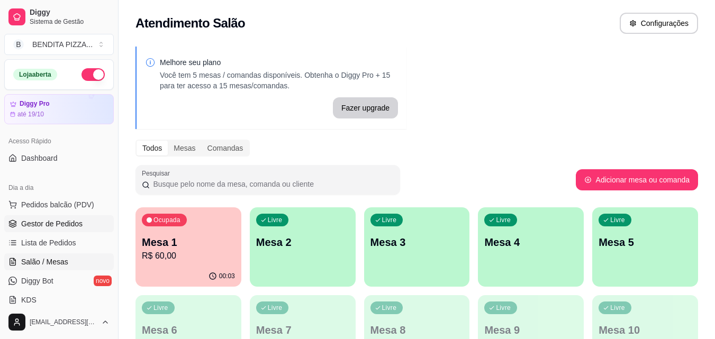
click at [53, 217] on link "Gestor de Pedidos" at bounding box center [59, 223] width 110 height 17
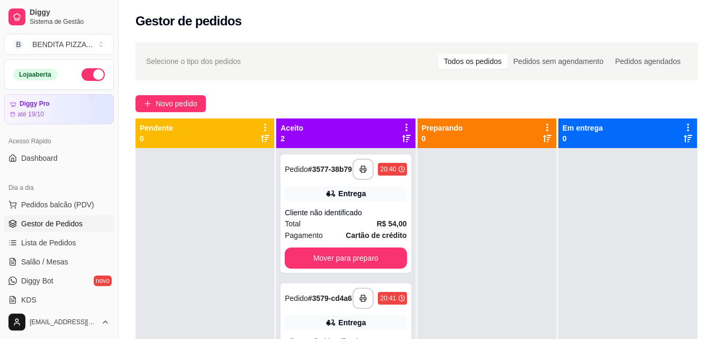
click at [713, 250] on div "**********" at bounding box center [417, 253] width 597 height 435
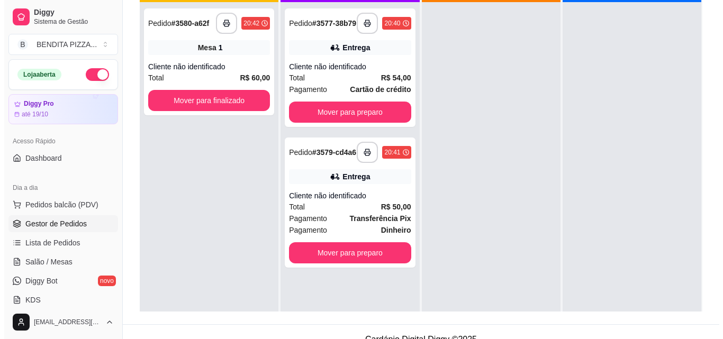
scroll to position [161, 0]
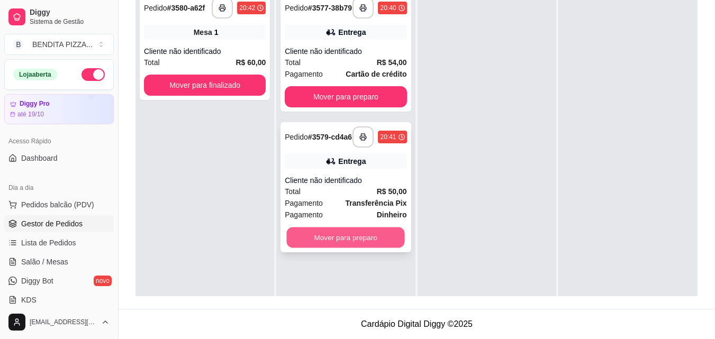
click at [394, 241] on button "Mover para preparo" at bounding box center [346, 238] width 118 height 21
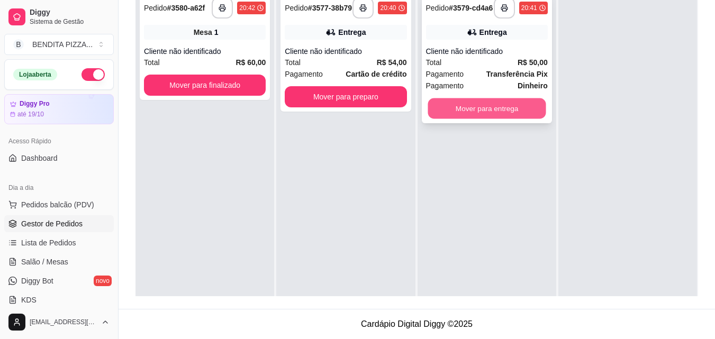
click at [495, 115] on button "Mover para entrega" at bounding box center [487, 108] width 118 height 21
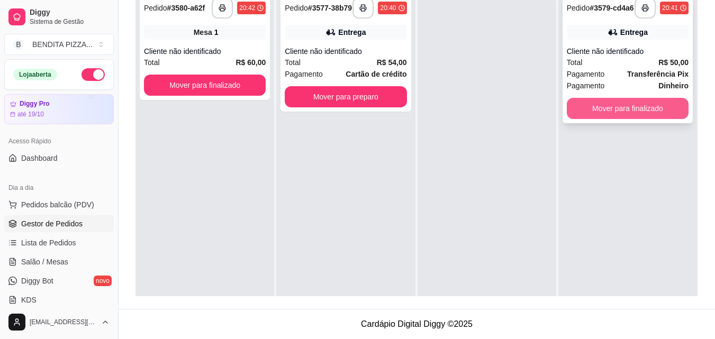
click at [603, 115] on button "Mover para finalizado" at bounding box center [628, 108] width 122 height 21
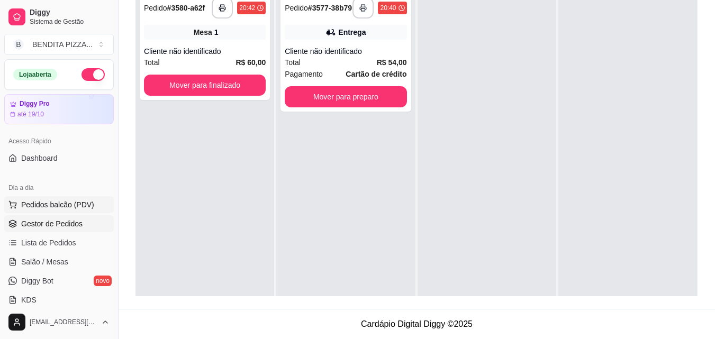
click at [78, 200] on span "Pedidos balcão (PDV)" at bounding box center [57, 205] width 73 height 11
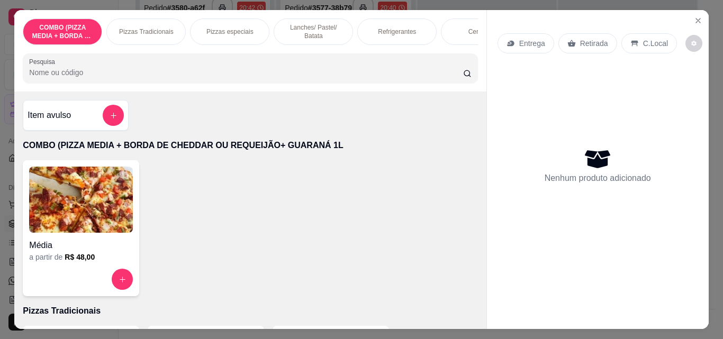
click at [147, 22] on div "Pizzas Tradicionais" at bounding box center [145, 32] width 79 height 26
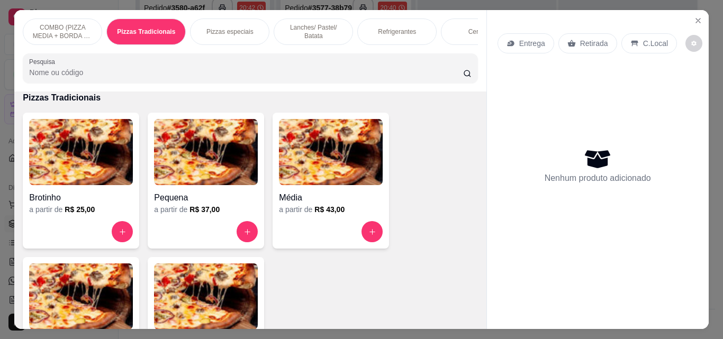
scroll to position [28, 0]
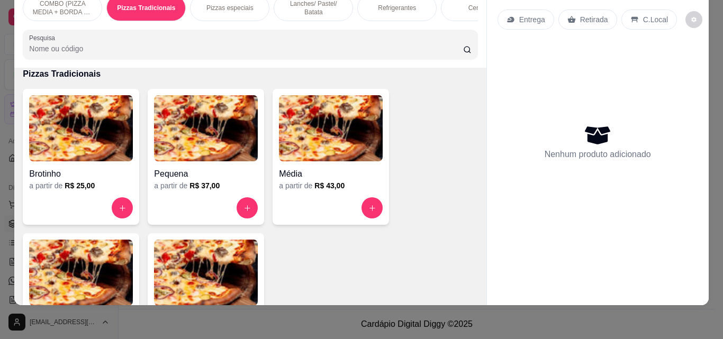
click at [83, 262] on img at bounding box center [81, 273] width 104 height 66
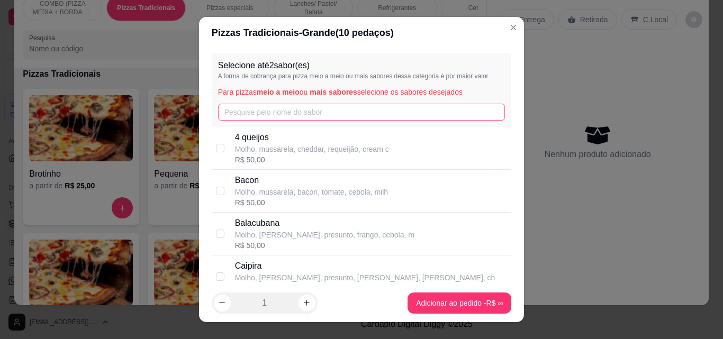
drag, startPoint x: 261, startPoint y: 123, endPoint x: 273, endPoint y: 120, distance: 12.2
click at [273, 120] on div "Selecione até 2 sabor(es) A forma de cobrança para pizza meio a meio ou mais sa…" at bounding box center [362, 90] width 300 height 74
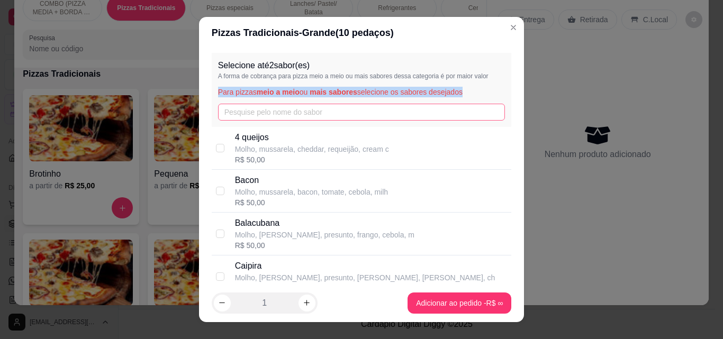
click at [273, 120] on input "text" at bounding box center [361, 112] width 287 height 17
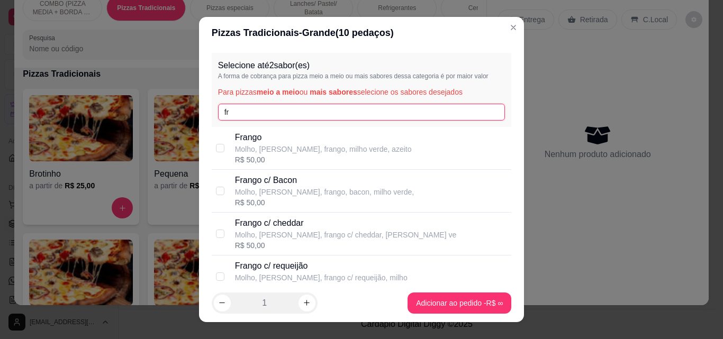
type input "fr"
drag, startPoint x: 273, startPoint y: 141, endPoint x: 300, endPoint y: 145, distance: 27.3
click at [273, 142] on p "Frango" at bounding box center [323, 137] width 177 height 13
checkbox input "true"
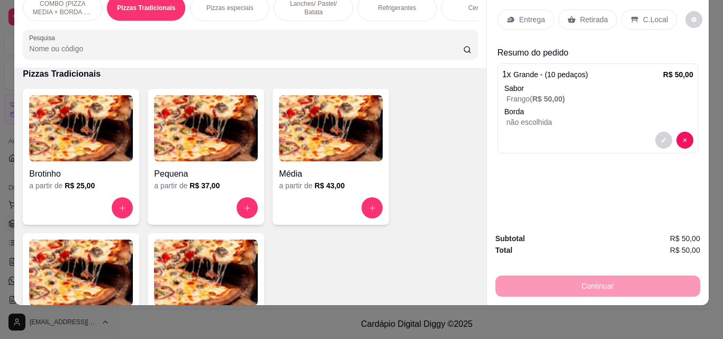
click at [387, 5] on div "Refrigerantes" at bounding box center [396, 8] width 79 height 26
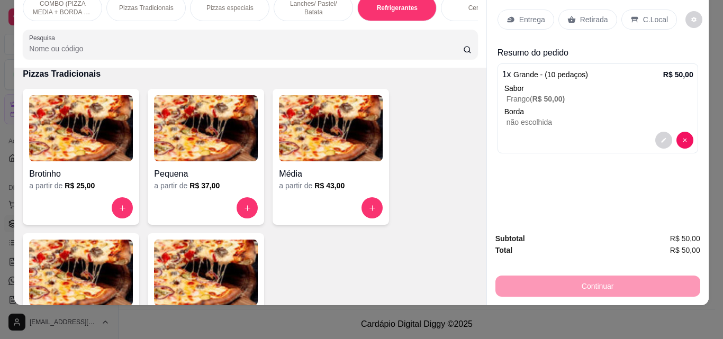
scroll to position [1634, 0]
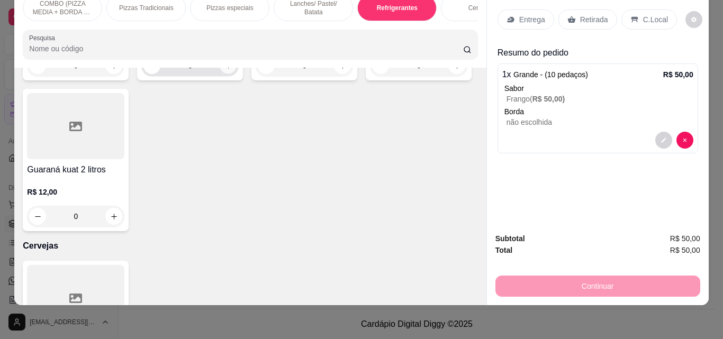
click at [226, 70] on icon "increase-product-quantity" at bounding box center [228, 66] width 8 height 8
type input "1"
click at [132, 4] on p "Pizzas Tradicionais" at bounding box center [146, 8] width 55 height 8
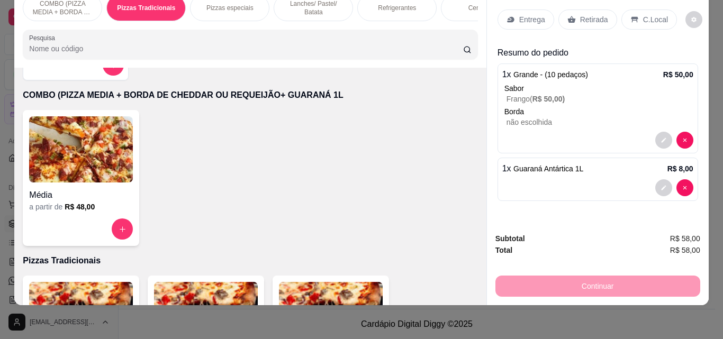
scroll to position [13, 0]
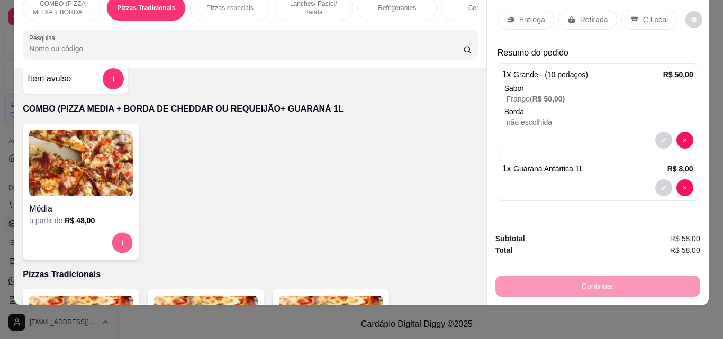
click at [119, 242] on icon "increase-product-quantity" at bounding box center [123, 243] width 8 height 8
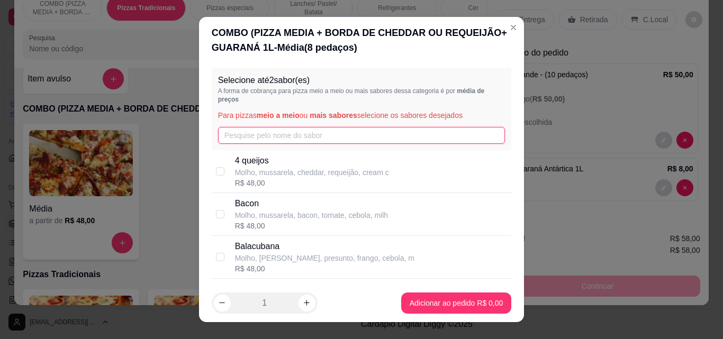
click at [297, 136] on input "text" at bounding box center [361, 135] width 287 height 17
type input "fr"
click at [312, 168] on p "Molho, [PERSON_NAME], frango, milho verde, azeito" at bounding box center [323, 172] width 177 height 11
checkbox input "true"
click at [309, 130] on input "fr" at bounding box center [361, 135] width 287 height 17
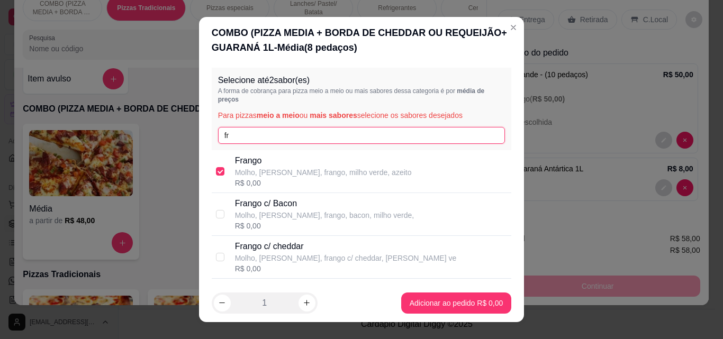
type input "f"
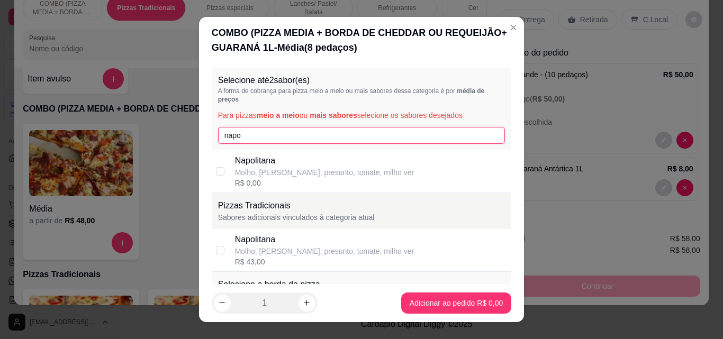
type input "napo"
click at [223, 251] on div "[PERSON_NAME], [PERSON_NAME], presunto, tomate, milho ver R$ 43,00" at bounding box center [362, 250] width 300 height 43
checkbox input "true"
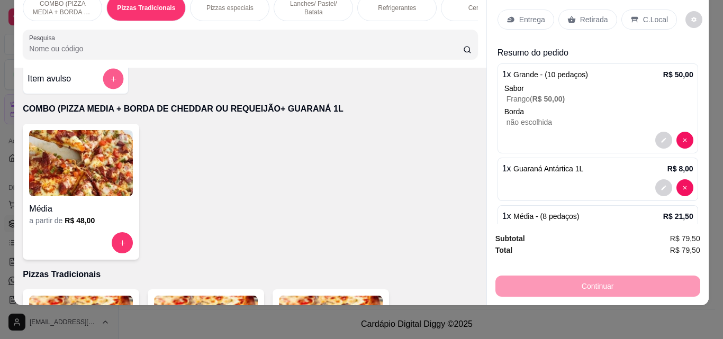
click at [110, 76] on icon "add-separate-item" at bounding box center [114, 79] width 8 height 8
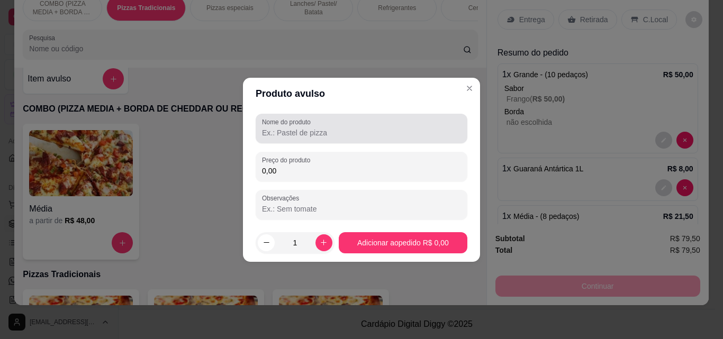
click at [302, 142] on div "Nome do produto" at bounding box center [362, 129] width 212 height 30
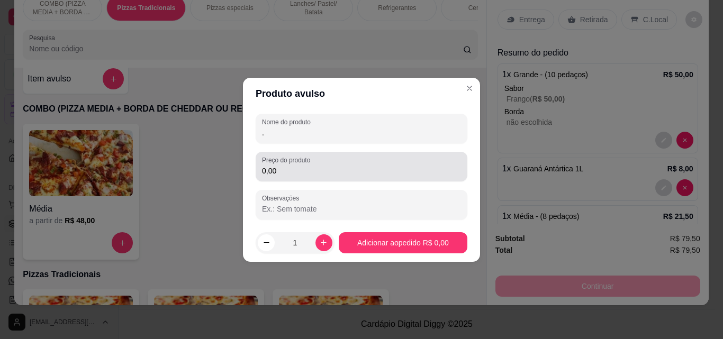
type input "."
click at [309, 165] on div "0,00" at bounding box center [361, 166] width 199 height 21
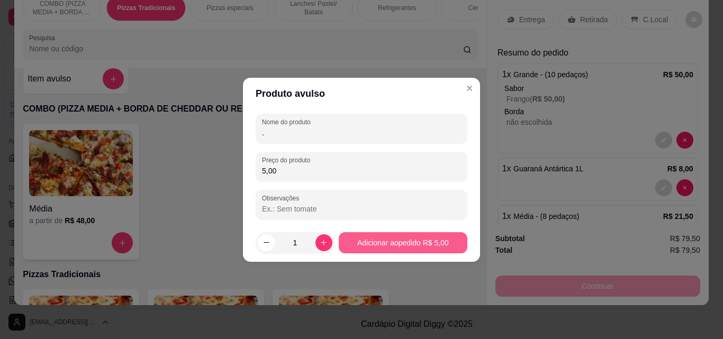
type input "5,00"
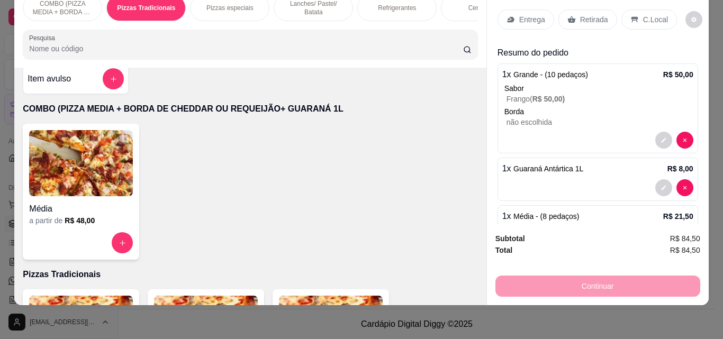
click at [696, 187] on div "Entrega Retirada C.Local Resumo do pedido 1 x Grande - (10 pedaços) R$ 50,00 Sa…" at bounding box center [598, 105] width 222 height 238
click at [705, 175] on div "Entrega Retirada C.Local Resumo do pedido 1 x Grande - (10 pedaços) R$ 50,00 Sa…" at bounding box center [598, 105] width 222 height 238
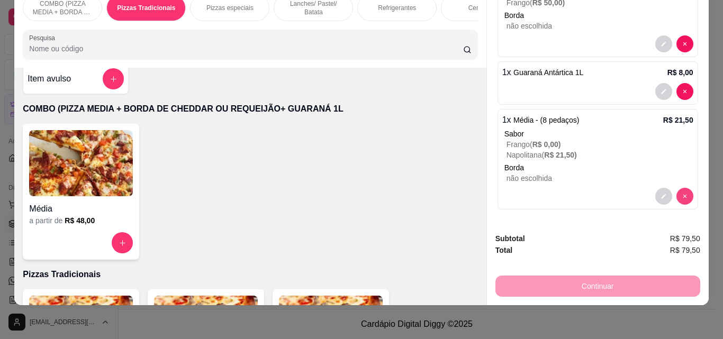
scroll to position [96, 0]
click at [628, 150] on p "Napolitana ( R$ 21,50 )" at bounding box center [600, 155] width 187 height 11
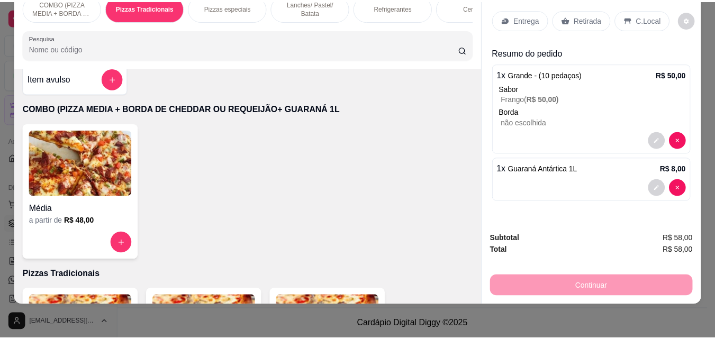
scroll to position [0, 0]
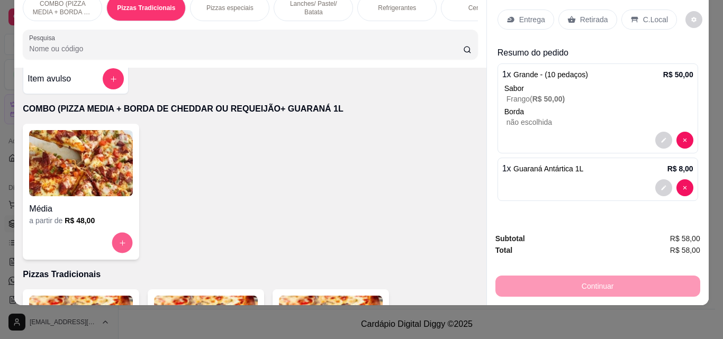
click at [117, 249] on button "increase-product-quantity" at bounding box center [122, 243] width 21 height 21
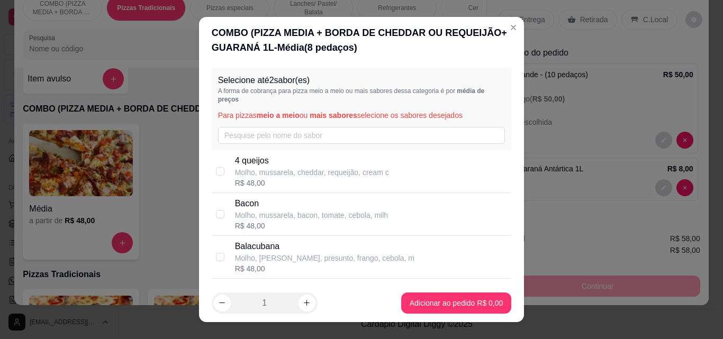
click at [207, 179] on div "Selecione até 2 sabor(es) A forma de cobrança para pizza meio a meio ou mais sa…" at bounding box center [362, 174] width 326 height 221
click at [222, 168] on div "4 queijos Molho, mussarela, cheddar, requeijão, cream c R$ 48,00" at bounding box center [362, 171] width 300 height 43
checkbox input "true"
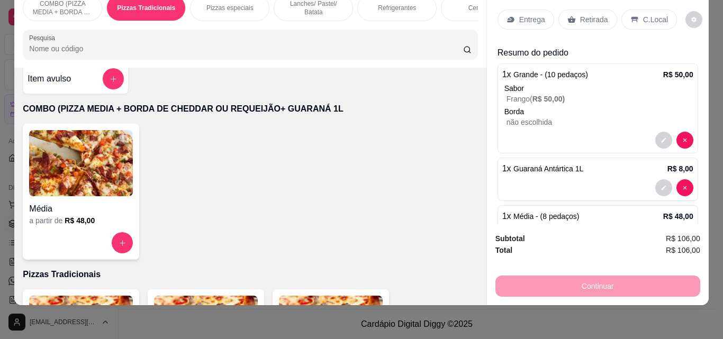
click at [523, 19] on div "Entrega" at bounding box center [526, 20] width 57 height 20
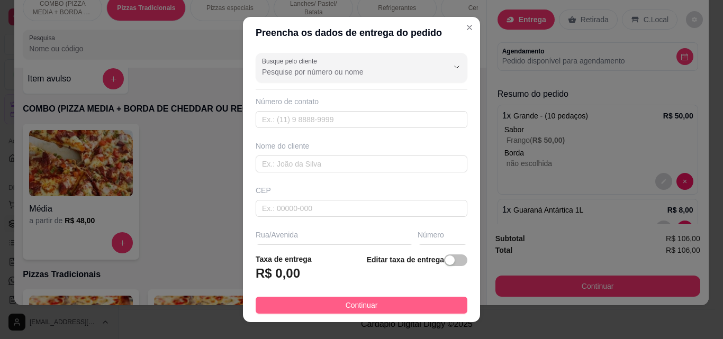
click at [432, 304] on button "Continuar" at bounding box center [362, 305] width 212 height 17
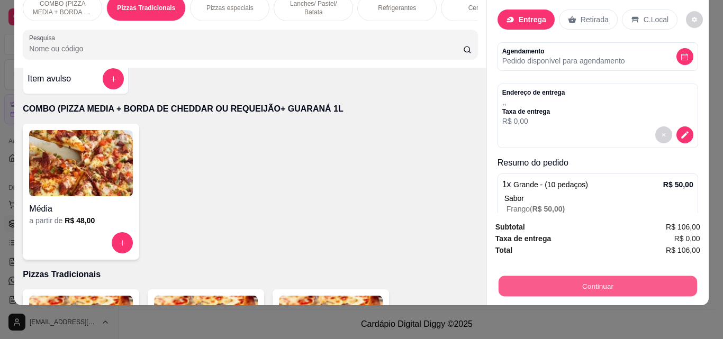
click at [538, 277] on button "Continuar" at bounding box center [597, 286] width 198 height 21
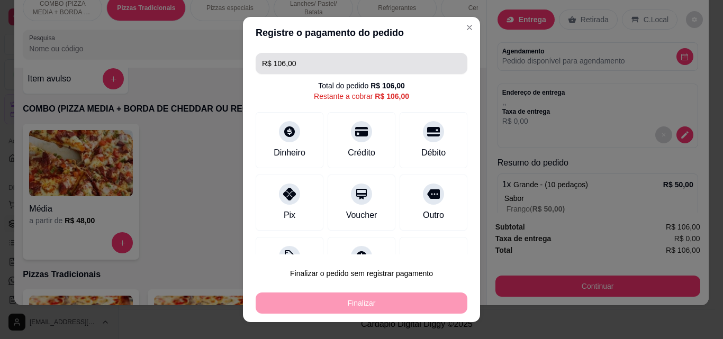
click at [342, 68] on input "R$ 106,00" at bounding box center [361, 63] width 199 height 21
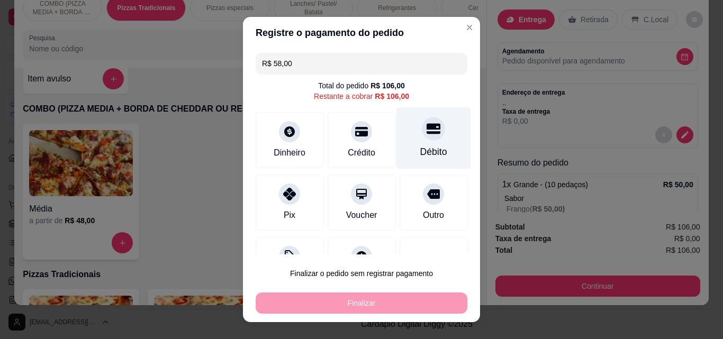
click at [399, 137] on div "Débito" at bounding box center [433, 138] width 75 height 62
click at [427, 131] on icon at bounding box center [434, 129] width 14 height 14
type input "R$ 0,00"
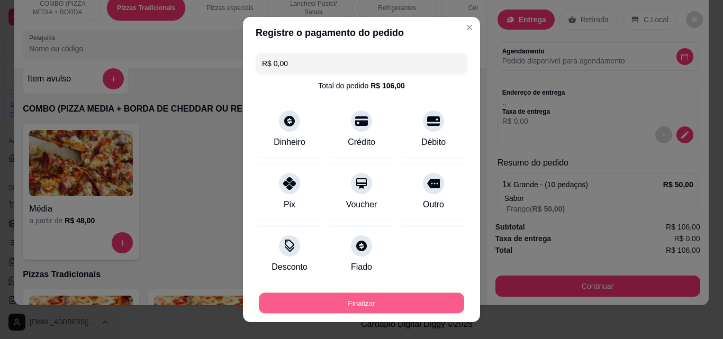
click at [425, 297] on button "Finalizar" at bounding box center [361, 303] width 205 height 21
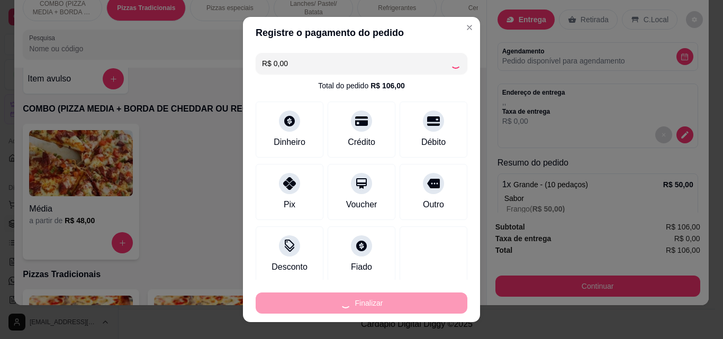
type input "0"
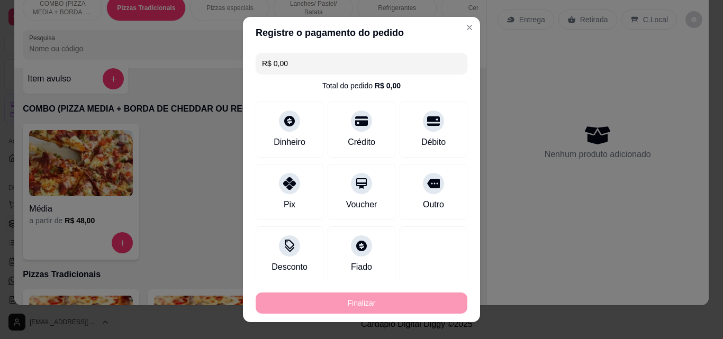
type input "-R$ 106,00"
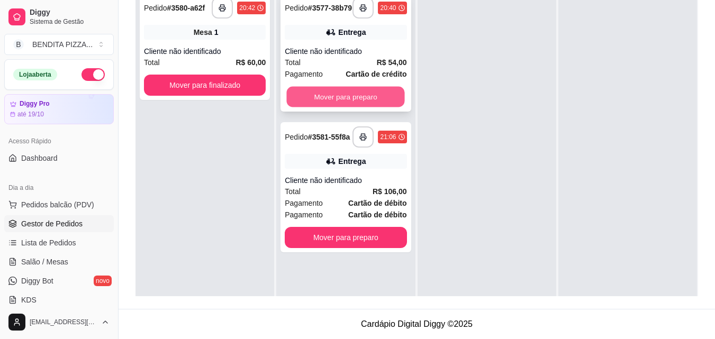
click at [358, 104] on button "Mover para preparo" at bounding box center [346, 97] width 118 height 21
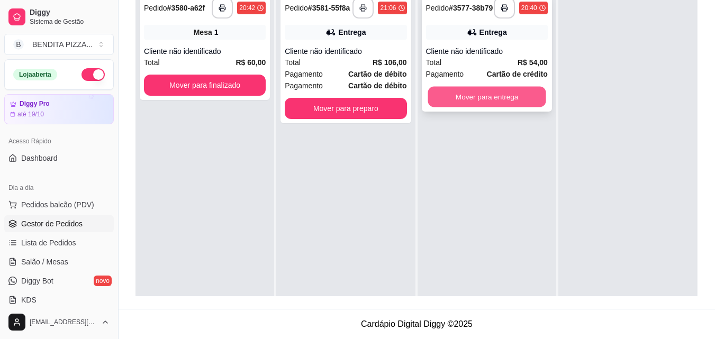
click at [499, 107] on button "Mover para entrega" at bounding box center [487, 97] width 118 height 21
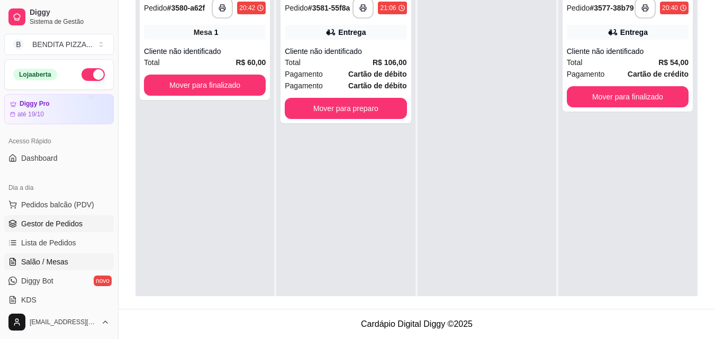
click at [69, 254] on link "Salão / Mesas" at bounding box center [59, 262] width 110 height 17
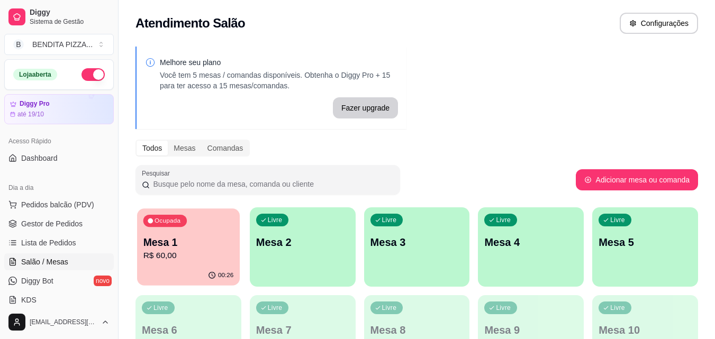
click at [196, 241] on p "Mesa 1" at bounding box center [188, 243] width 91 height 14
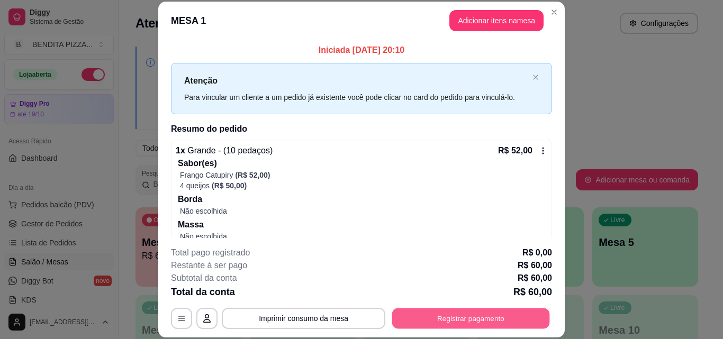
click at [489, 310] on button "Registrar pagamento" at bounding box center [471, 318] width 158 height 21
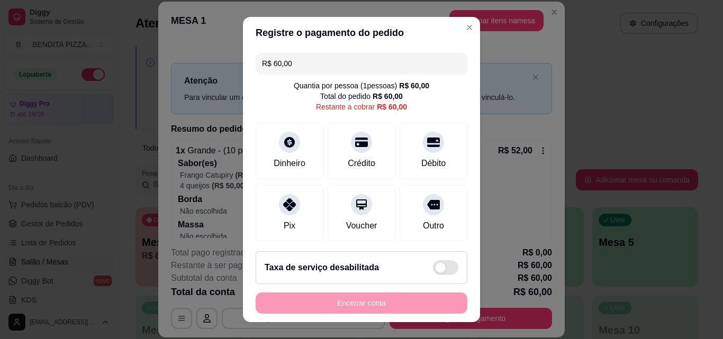
click at [327, 61] on input "R$ 60,00" at bounding box center [361, 63] width 199 height 21
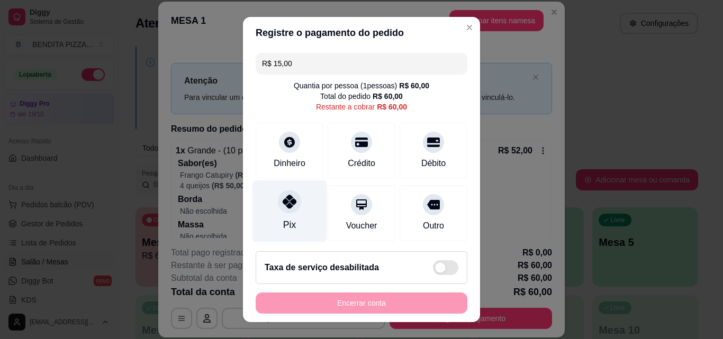
click at [302, 196] on div "Pix" at bounding box center [289, 211] width 75 height 62
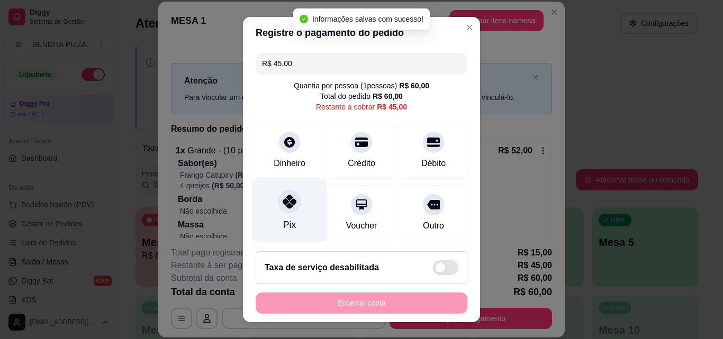
click at [295, 209] on div "Pix" at bounding box center [289, 211] width 75 height 62
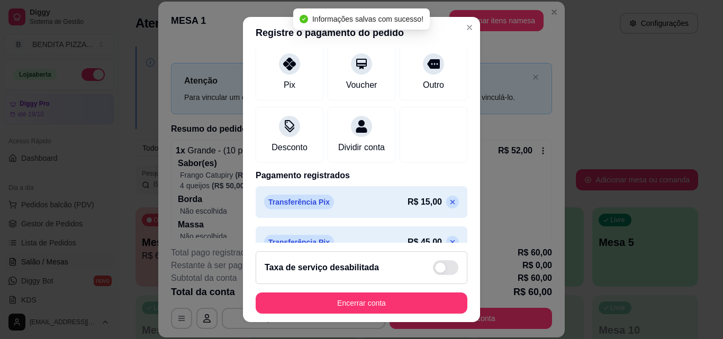
scroll to position [162, 0]
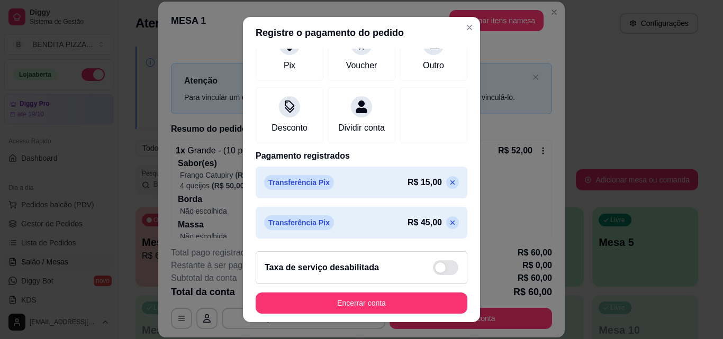
click at [448, 179] on icon at bounding box center [452, 182] width 8 height 8
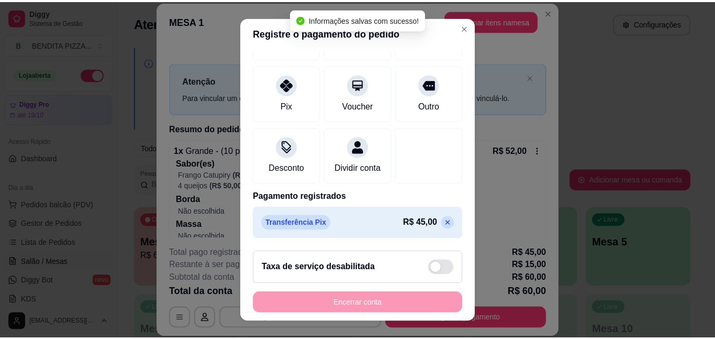
scroll to position [0, 0]
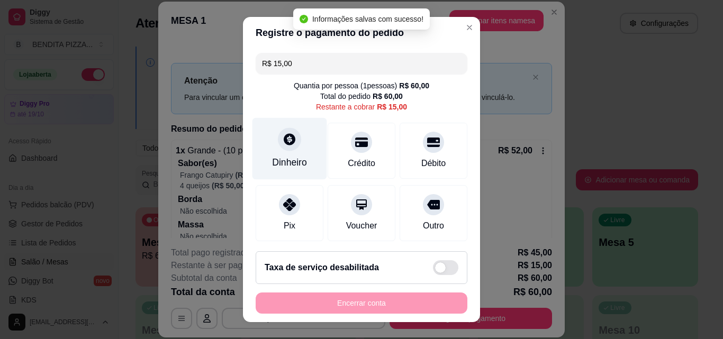
click at [296, 151] on div "Dinheiro" at bounding box center [289, 149] width 75 height 62
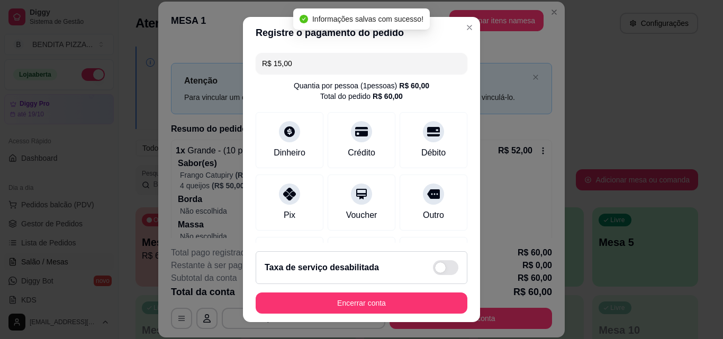
type input "R$ 0,00"
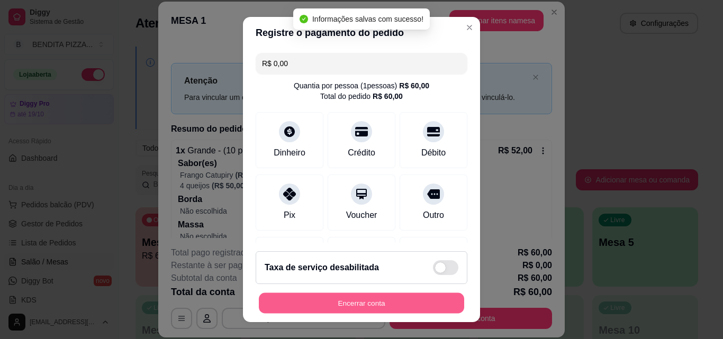
click at [420, 297] on button "Encerrar conta" at bounding box center [361, 303] width 205 height 21
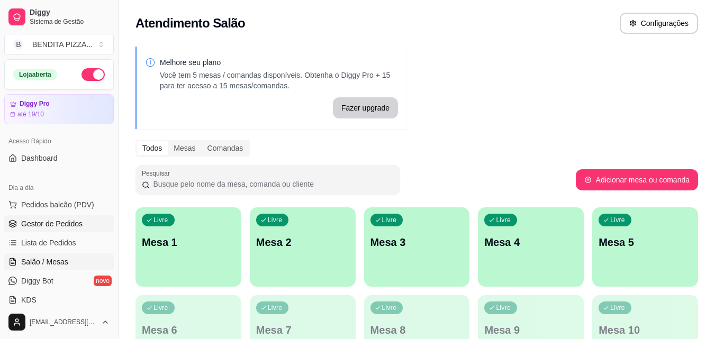
click at [62, 223] on span "Gestor de Pedidos" at bounding box center [51, 224] width 61 height 11
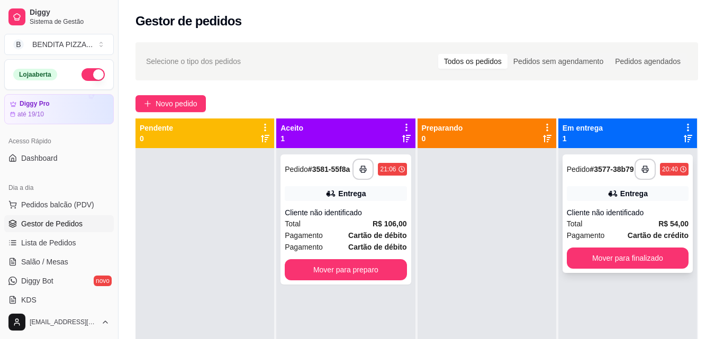
click at [603, 217] on div "Cliente não identificado" at bounding box center [628, 212] width 122 height 11
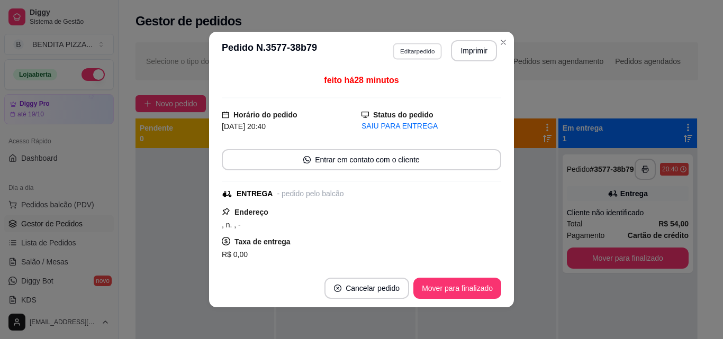
click at [422, 56] on button "Editar pedido" at bounding box center [417, 51] width 49 height 16
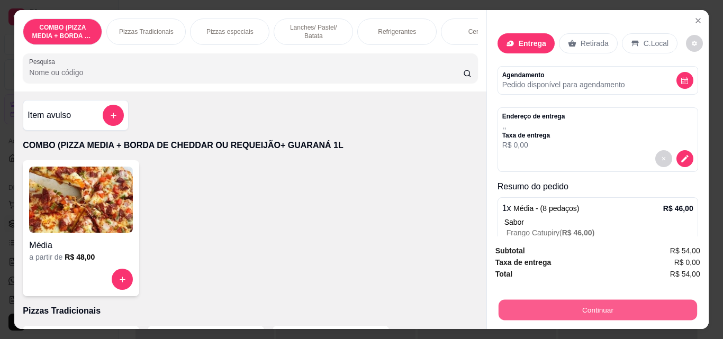
click at [603, 308] on button "Continuar" at bounding box center [597, 310] width 198 height 21
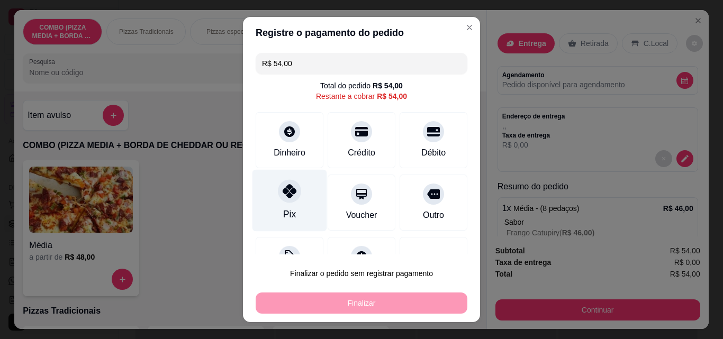
click at [278, 189] on div at bounding box center [289, 190] width 23 height 23
type input "R$ 0,00"
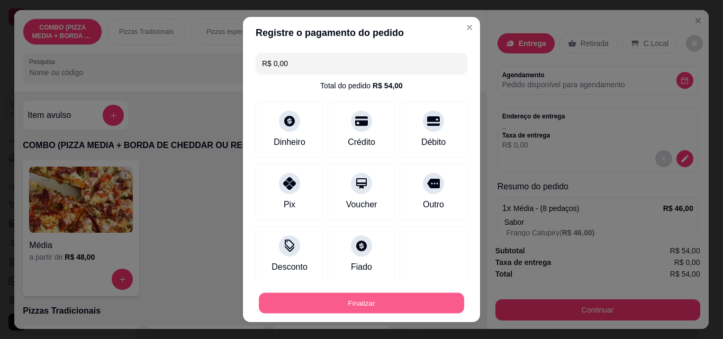
click at [373, 306] on button "Finalizar" at bounding box center [361, 303] width 205 height 21
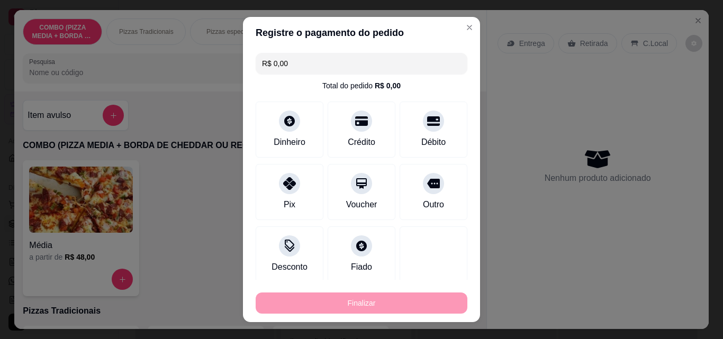
type input "0"
type input "-R$ 54,00"
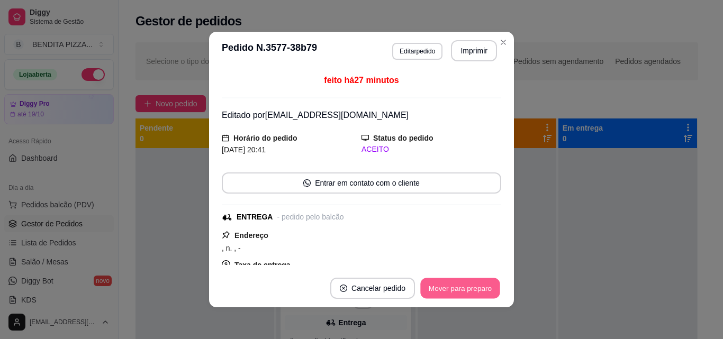
click at [476, 292] on button "Mover para preparo" at bounding box center [459, 288] width 79 height 21
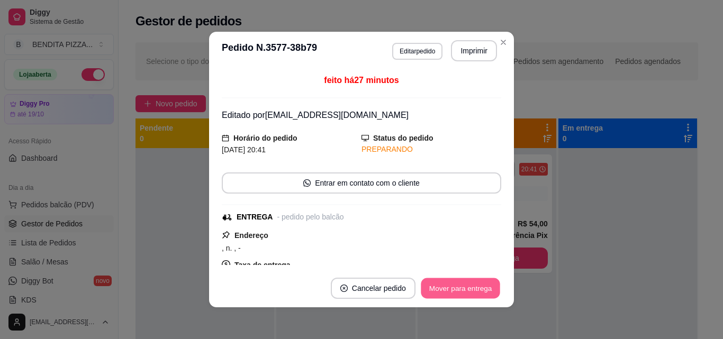
click at [476, 292] on button "Mover para entrega" at bounding box center [460, 288] width 79 height 21
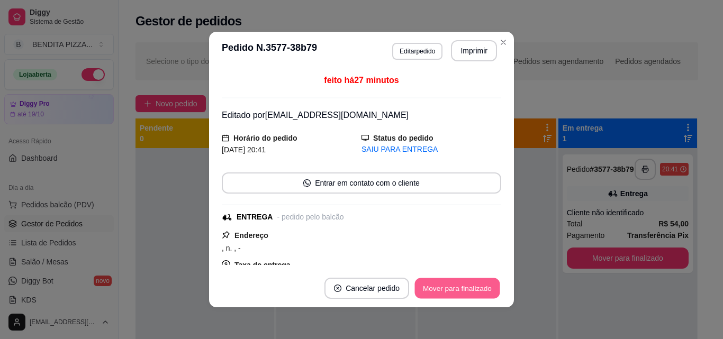
click at [476, 292] on button "Mover para finalizado" at bounding box center [457, 288] width 85 height 21
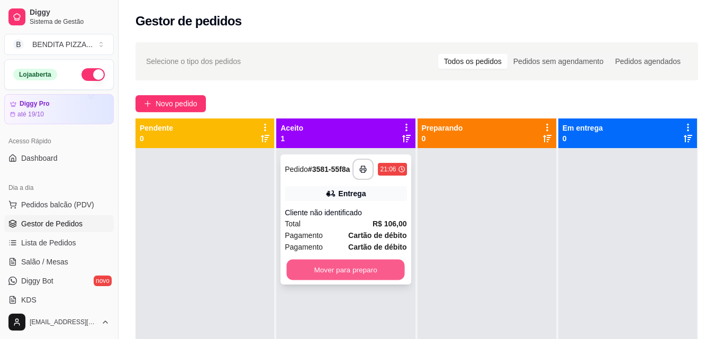
click at [373, 279] on button "Mover para preparo" at bounding box center [346, 270] width 118 height 21
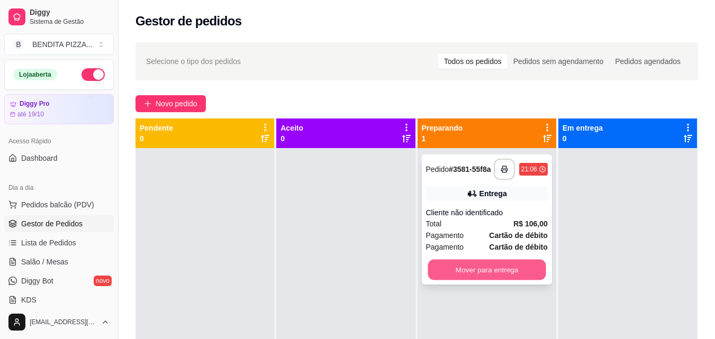
click at [465, 263] on button "Mover para entrega" at bounding box center [487, 270] width 118 height 21
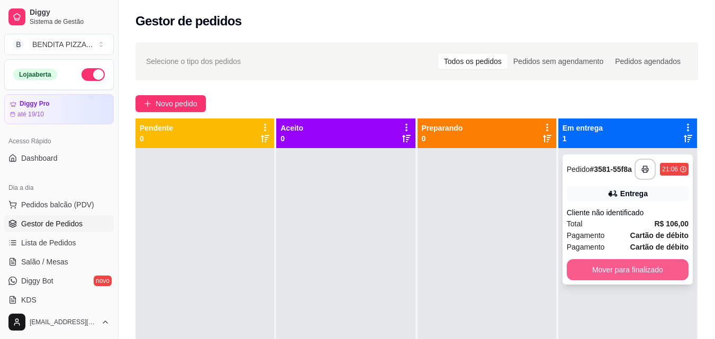
click at [603, 265] on button "Mover para finalizado" at bounding box center [628, 269] width 122 height 21
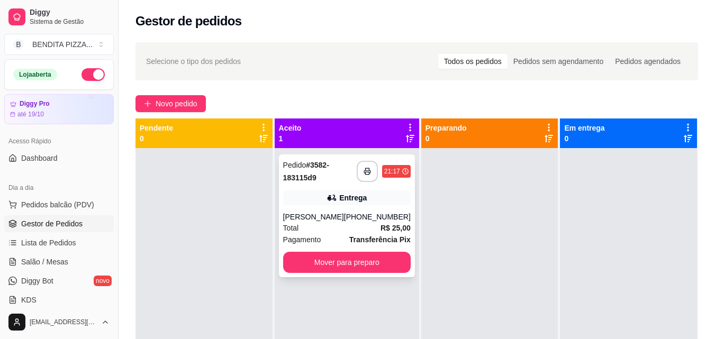
click at [381, 224] on strong "R$ 25,00" at bounding box center [396, 228] width 30 height 8
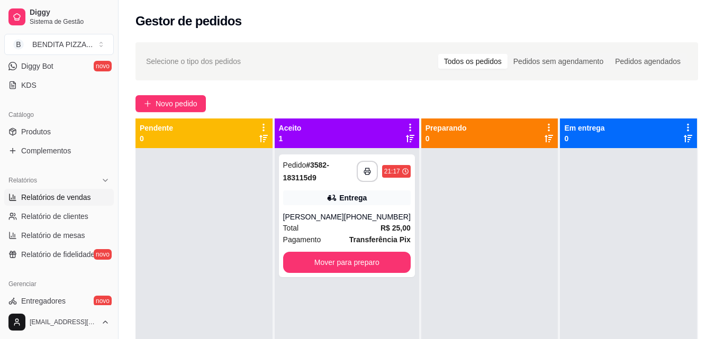
click at [83, 196] on span "Relatórios de vendas" at bounding box center [56, 197] width 70 height 11
select select "ALL"
select select "0"
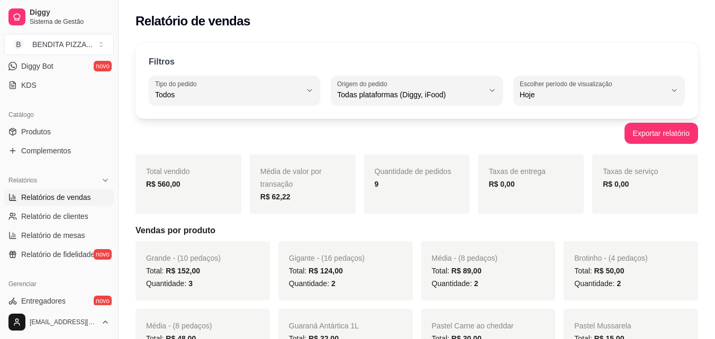
scroll to position [296, 0]
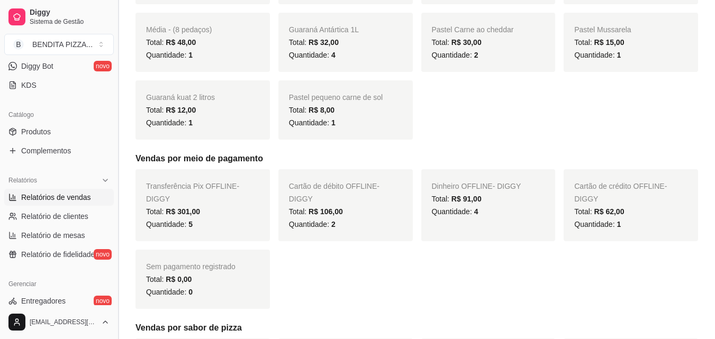
click at [114, 88] on button "Toggle Sidebar" at bounding box center [118, 169] width 8 height 339
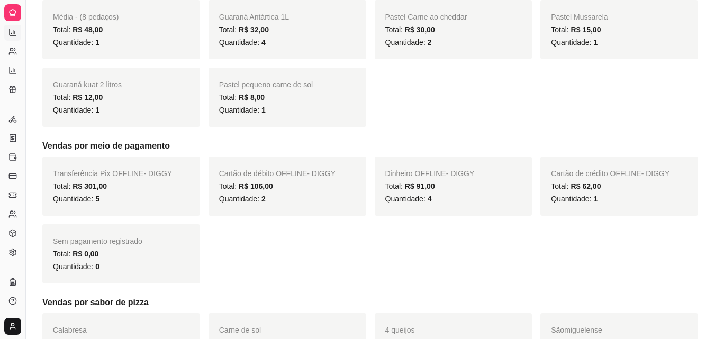
scroll to position [146, 0]
click at [25, 101] on button "Toggle Sidebar" at bounding box center [25, 169] width 8 height 339
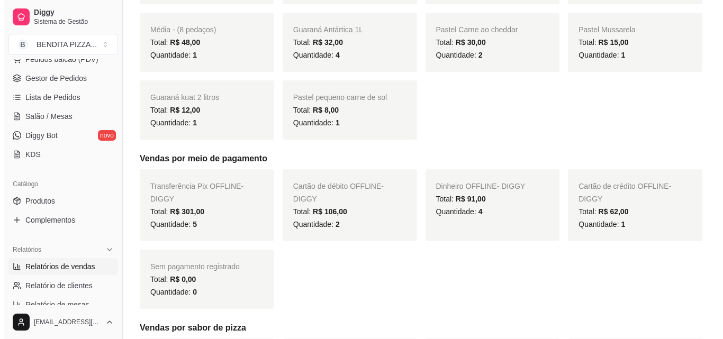
scroll to position [138, 0]
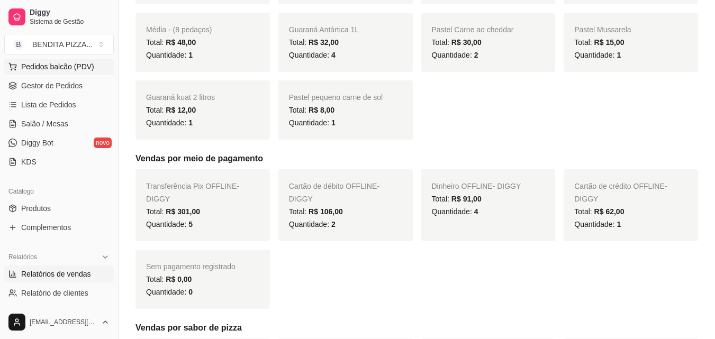
click at [97, 71] on button "Pedidos balcão (PDV)" at bounding box center [59, 66] width 110 height 17
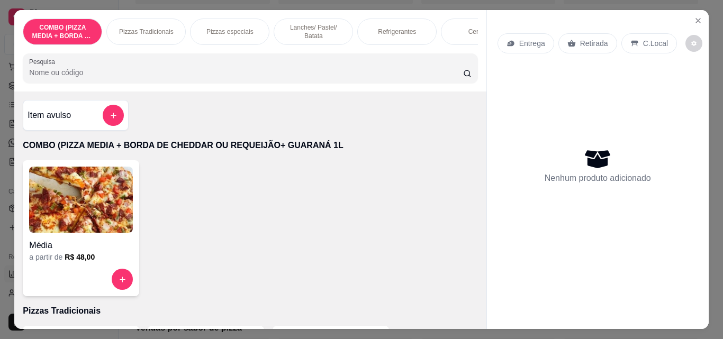
click at [143, 29] on p "Pizzas Tradicionais" at bounding box center [146, 32] width 55 height 8
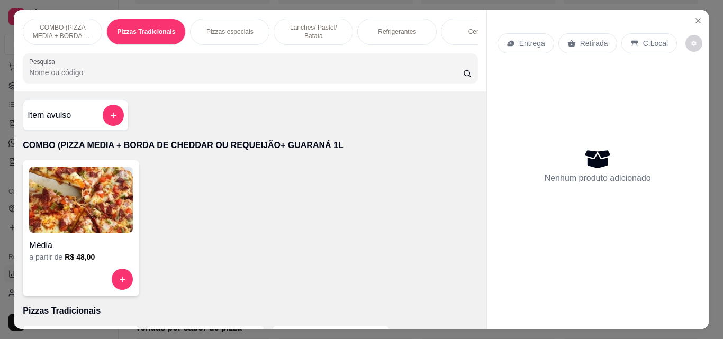
scroll to position [28, 0]
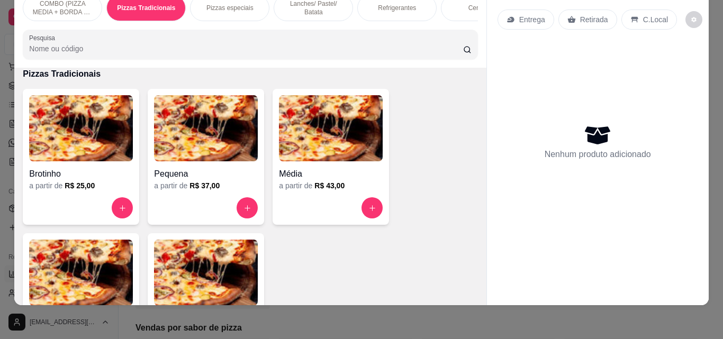
click at [115, 256] on img at bounding box center [81, 273] width 104 height 66
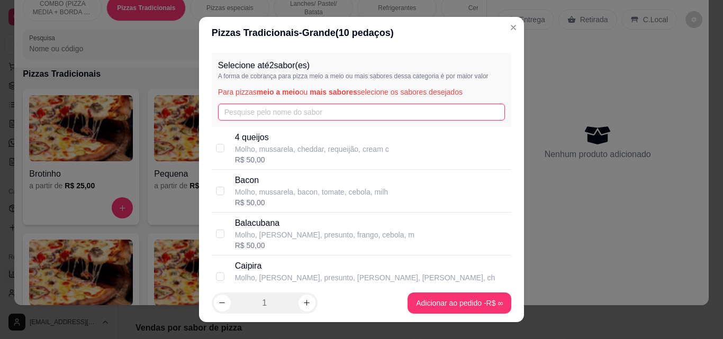
click at [239, 118] on input "text" at bounding box center [361, 112] width 287 height 17
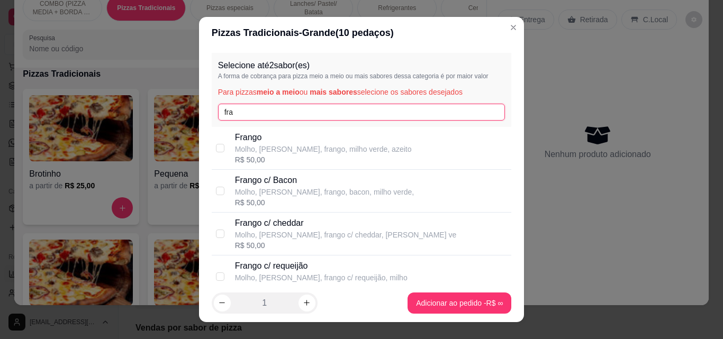
type input "fra"
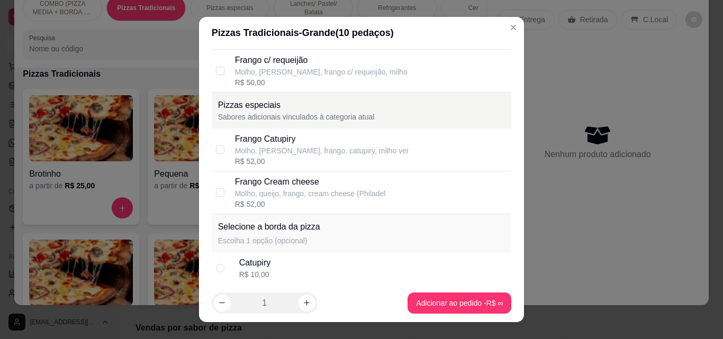
click at [433, 169] on div "Frango Catupiry Molho, [PERSON_NAME], frango, catupiry, milho ver R$ 52,00" at bounding box center [362, 150] width 300 height 43
checkbox input "true"
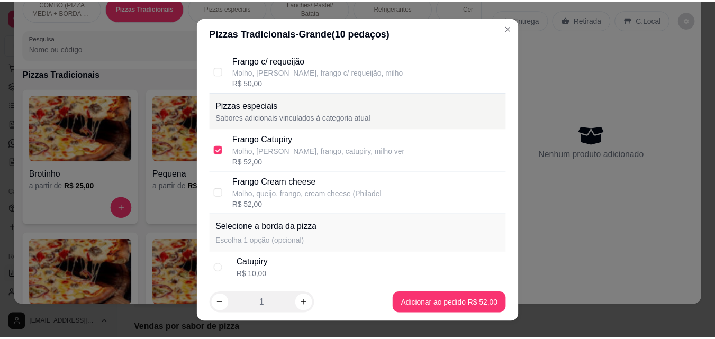
scroll to position [0, 0]
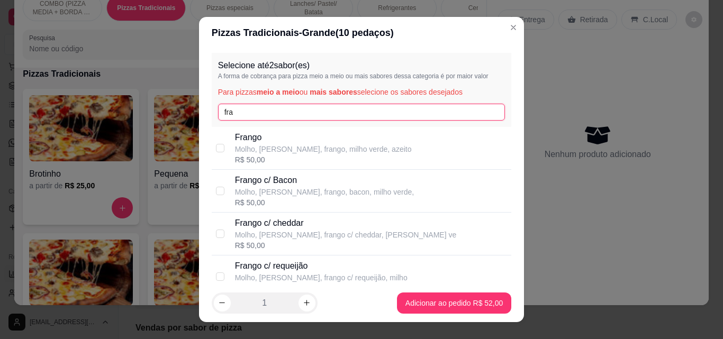
click at [474, 111] on input "fra" at bounding box center [361, 112] width 287 height 17
type input "f"
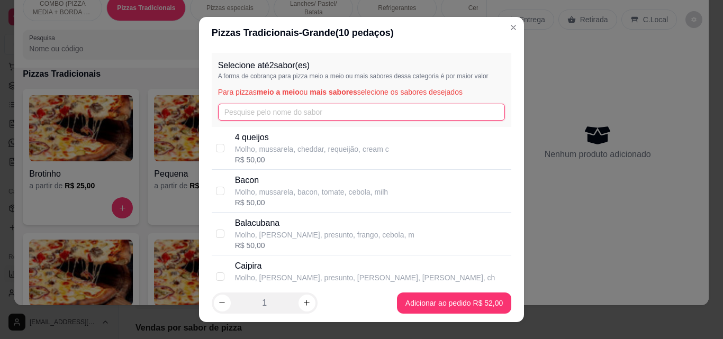
click at [275, 118] on input "text" at bounding box center [361, 112] width 287 height 17
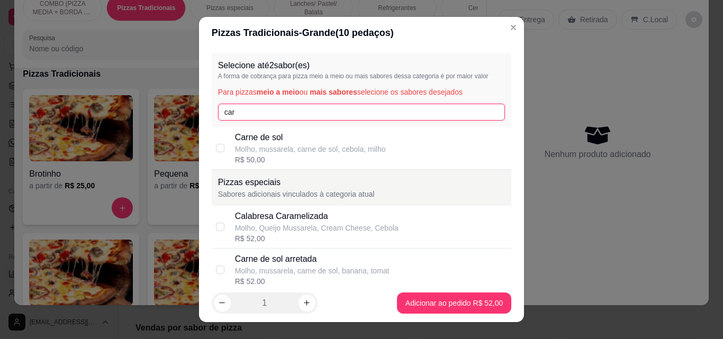
type input "car"
drag, startPoint x: 269, startPoint y: 134, endPoint x: 326, endPoint y: 152, distance: 59.4
click at [272, 135] on p "Carne de sol" at bounding box center [310, 137] width 151 height 13
checkbox input "true"
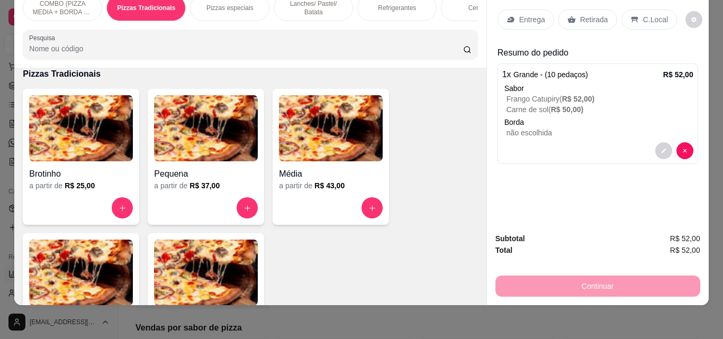
click at [530, 15] on p "Entrega" at bounding box center [532, 19] width 26 height 11
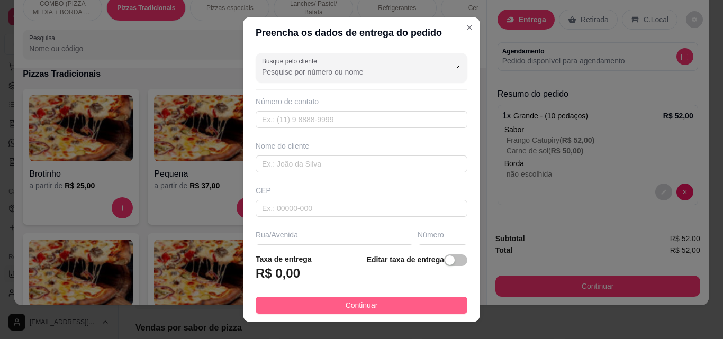
click at [414, 307] on button "Continuar" at bounding box center [362, 305] width 212 height 17
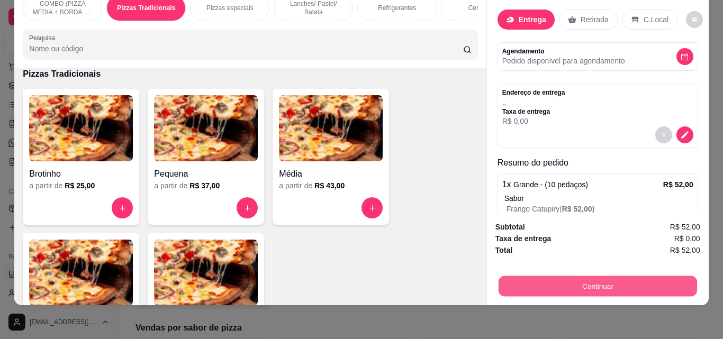
click at [547, 276] on button "Continuar" at bounding box center [597, 286] width 198 height 21
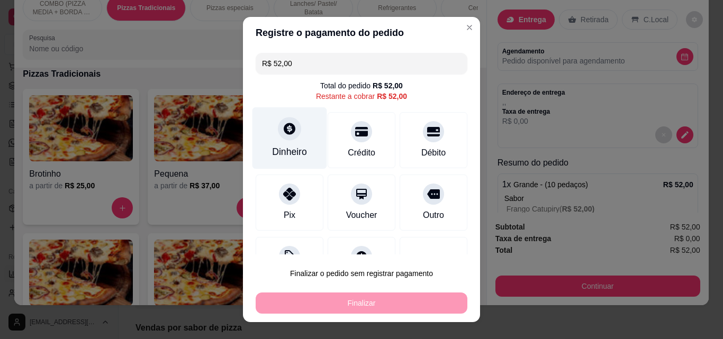
click at [279, 148] on div "Dinheiro" at bounding box center [289, 152] width 35 height 14
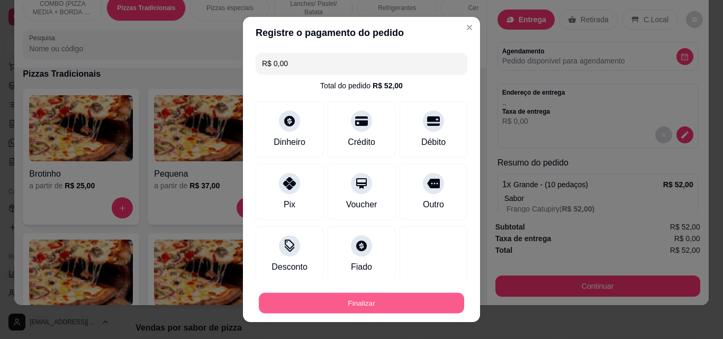
click at [437, 295] on button "Finalizar" at bounding box center [361, 303] width 205 height 21
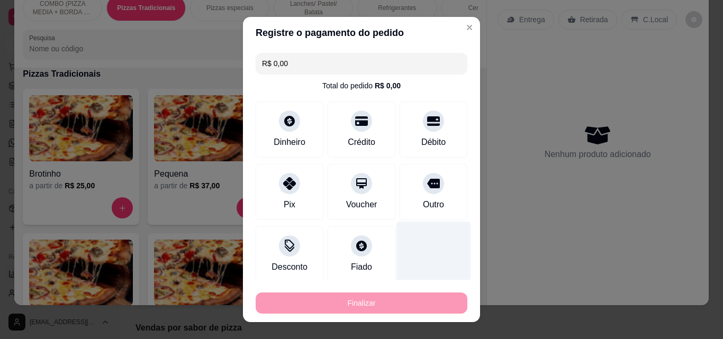
type input "-R$ 52,00"
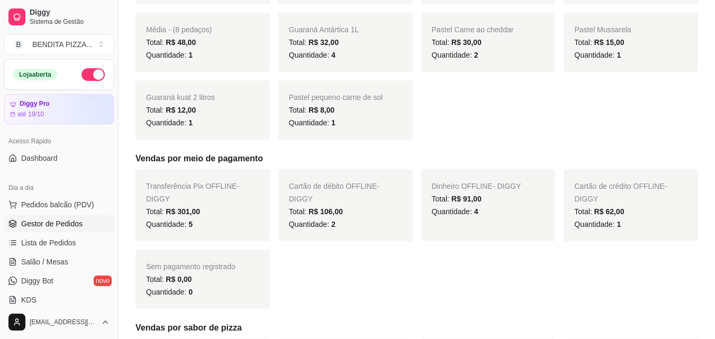
click at [50, 219] on span "Gestor de Pedidos" at bounding box center [51, 224] width 61 height 11
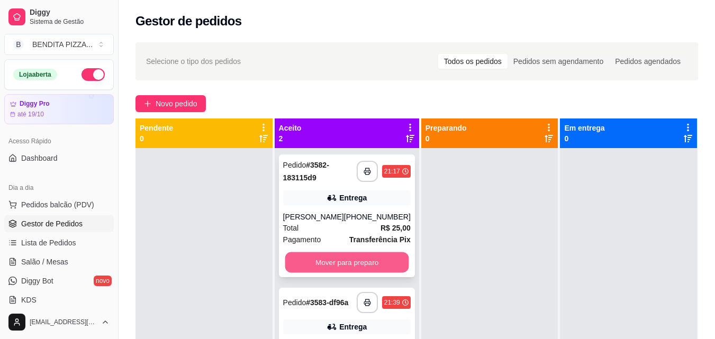
click at [373, 258] on button "Mover para preparo" at bounding box center [347, 262] width 124 height 21
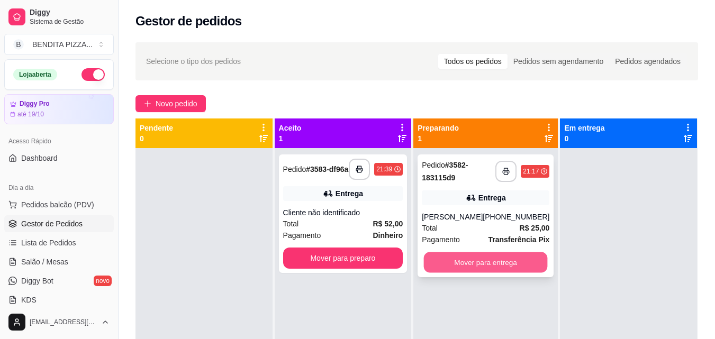
click at [471, 259] on button "Mover para entrega" at bounding box center [486, 262] width 124 height 21
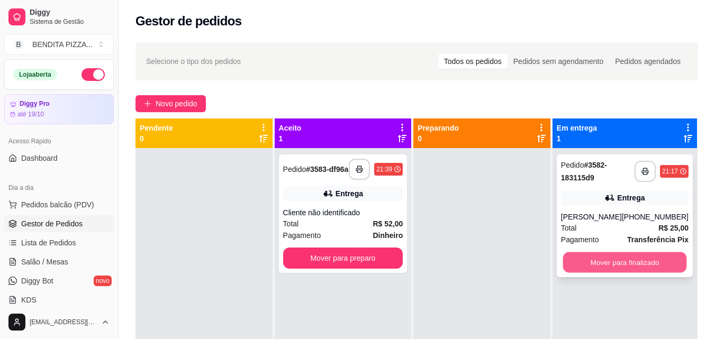
click at [576, 261] on button "Mover para finalizado" at bounding box center [625, 262] width 124 height 21
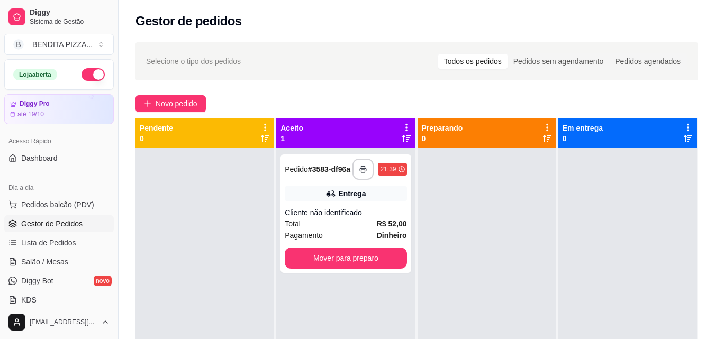
click at [378, 256] on button "Mover para preparo" at bounding box center [346, 258] width 122 height 21
click at [372, 260] on div "Mover para preparo" at bounding box center [346, 258] width 122 height 21
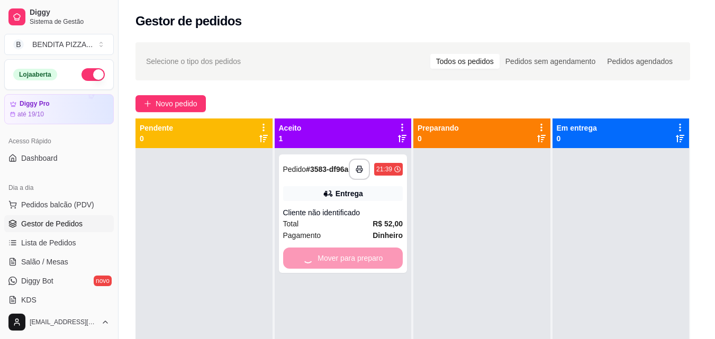
click at [356, 261] on button "Copiar Endereço" at bounding box center [357, 271] width 73 height 21
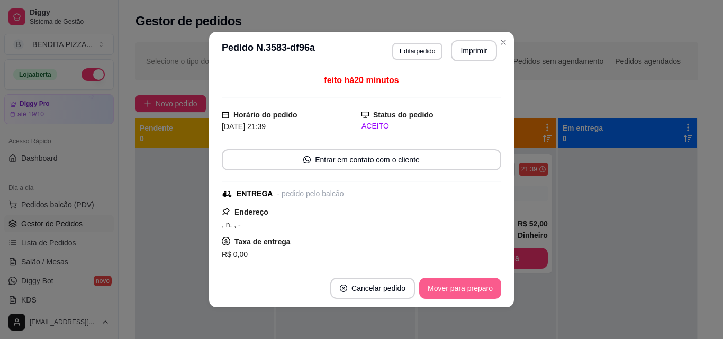
click at [479, 284] on button "Mover para preparo" at bounding box center [460, 288] width 82 height 21
click at [478, 286] on button "Mover para entrega" at bounding box center [460, 288] width 79 height 21
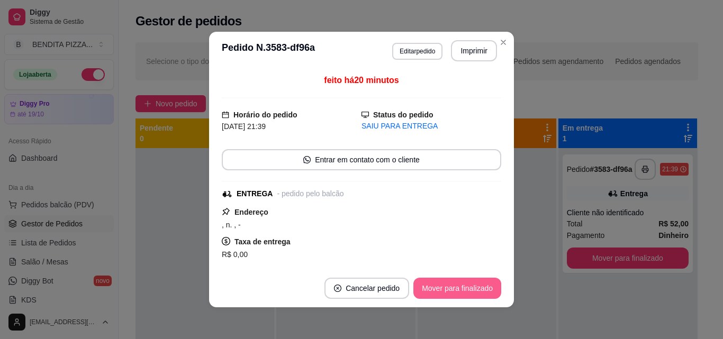
click at [446, 281] on button "Mover para finalizado" at bounding box center [457, 288] width 88 height 21
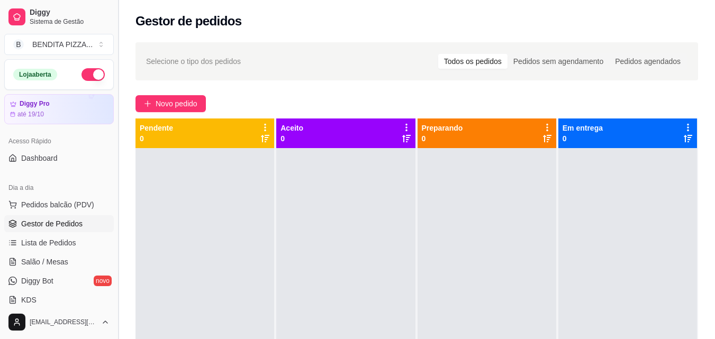
click at [118, 156] on button "Toggle Sidebar" at bounding box center [118, 169] width 8 height 339
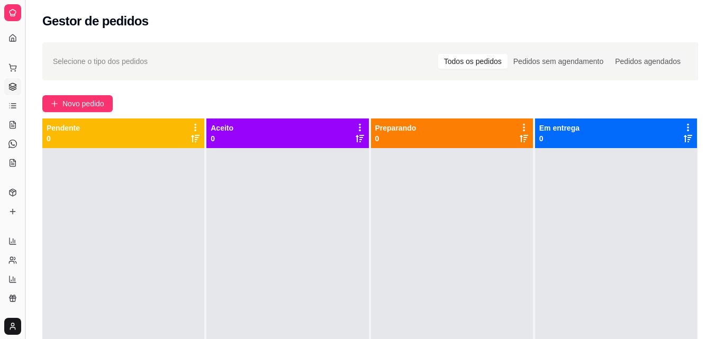
click at [26, 122] on button "Toggle Sidebar" at bounding box center [25, 169] width 8 height 339
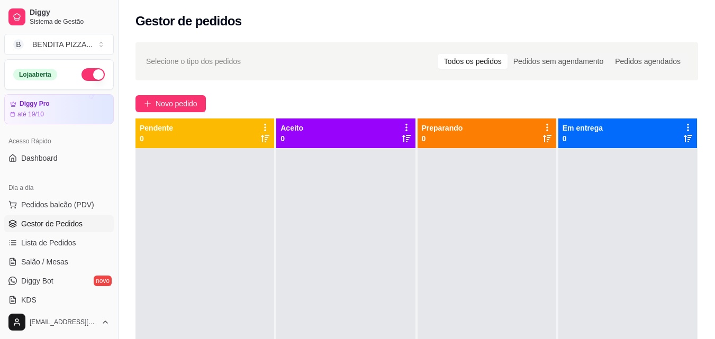
scroll to position [215, 0]
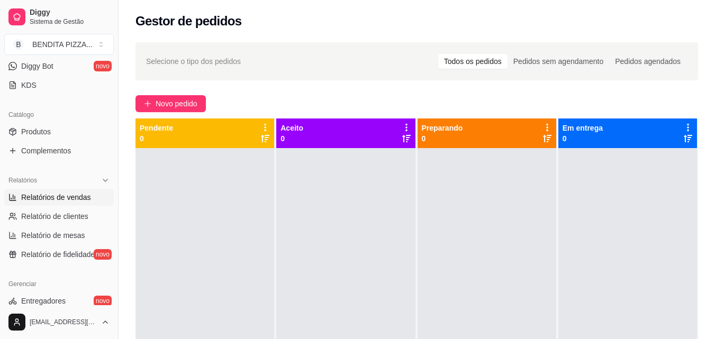
click at [53, 189] on link "Relatórios de vendas" at bounding box center [59, 197] width 110 height 17
select select "ALL"
select select "0"
